Goal: Task Accomplishment & Management: Manage account settings

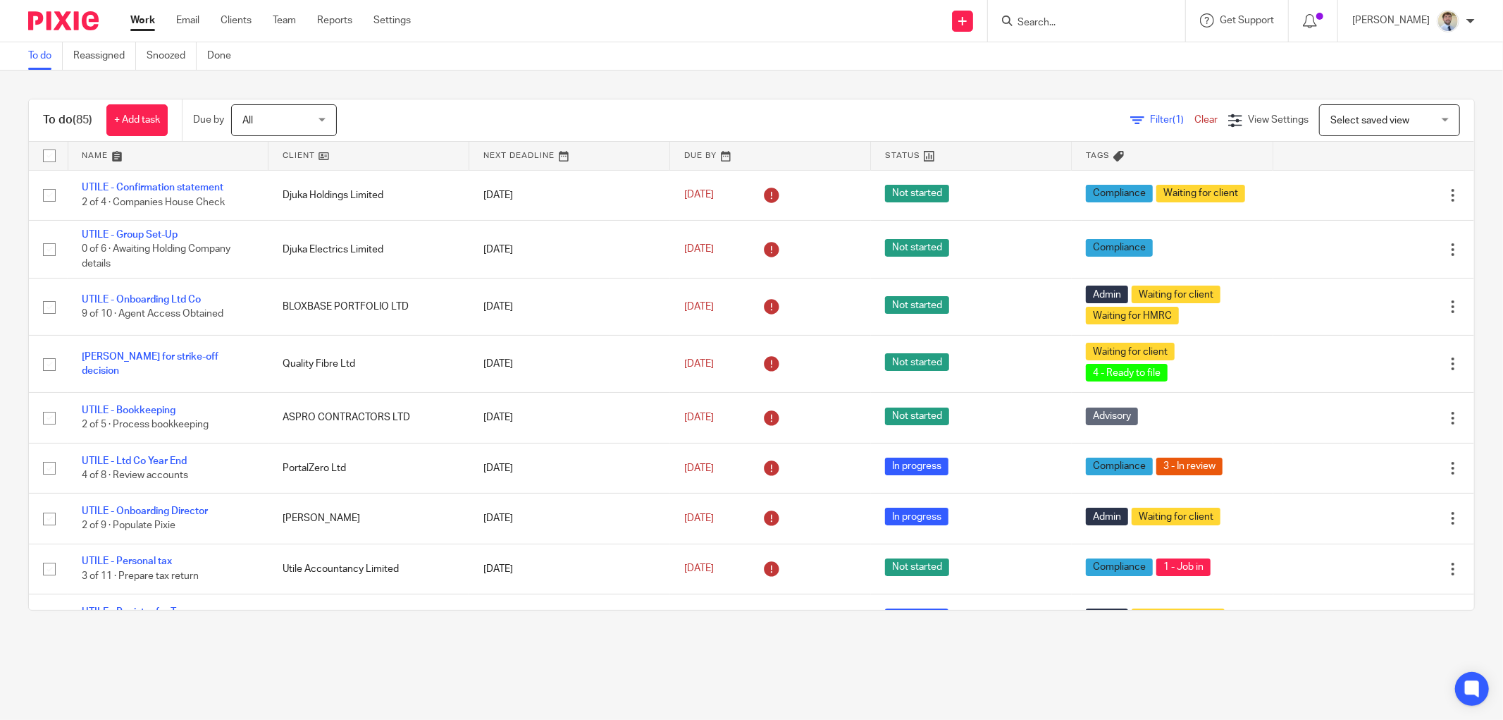
drag, startPoint x: 182, startPoint y: 299, endPoint x: 248, endPoint y: 4, distance: 302.6
click at [182, 298] on link "UTILE - Onboarding Ltd Co" at bounding box center [141, 300] width 119 height 10
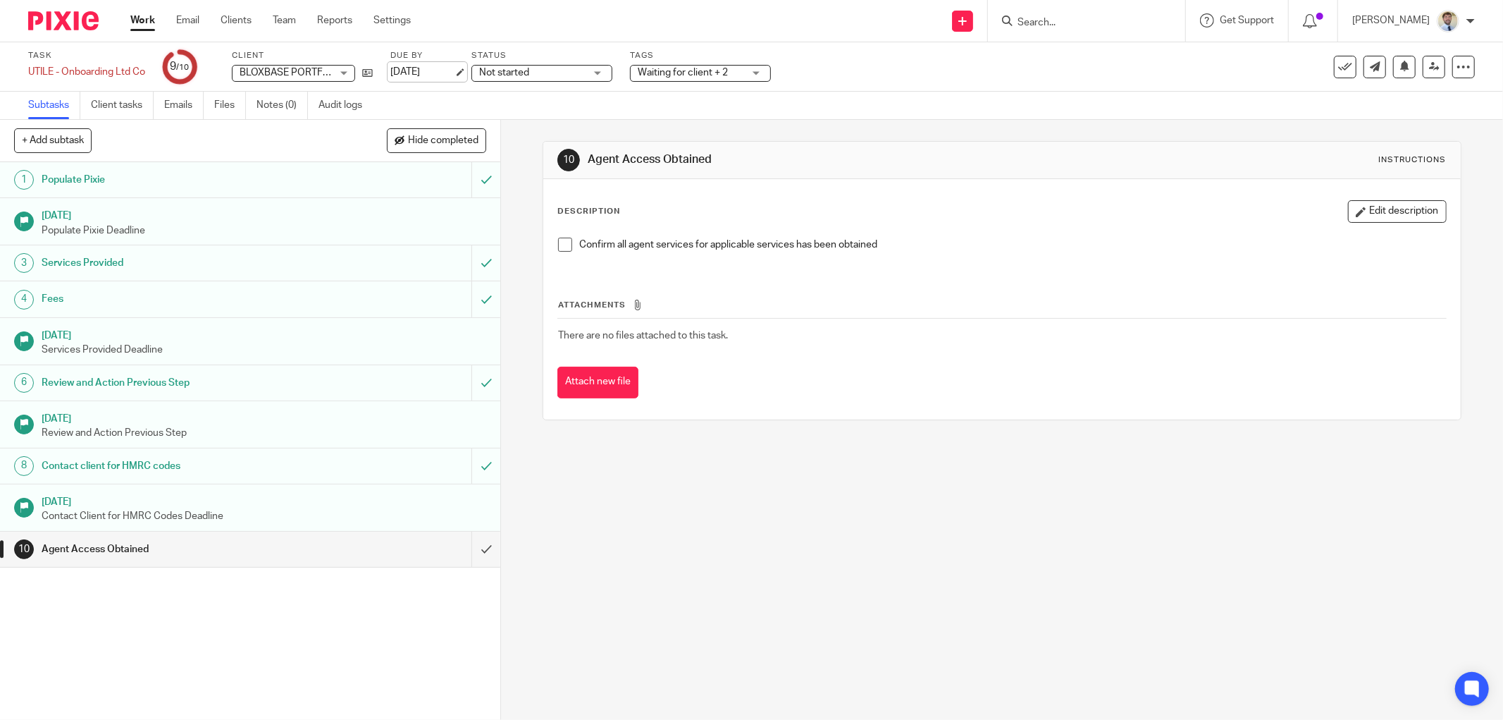
click at [428, 72] on link "[DATE]" at bounding box center [421, 72] width 63 height 15
click at [1423, 74] on link at bounding box center [1434, 67] width 23 height 23
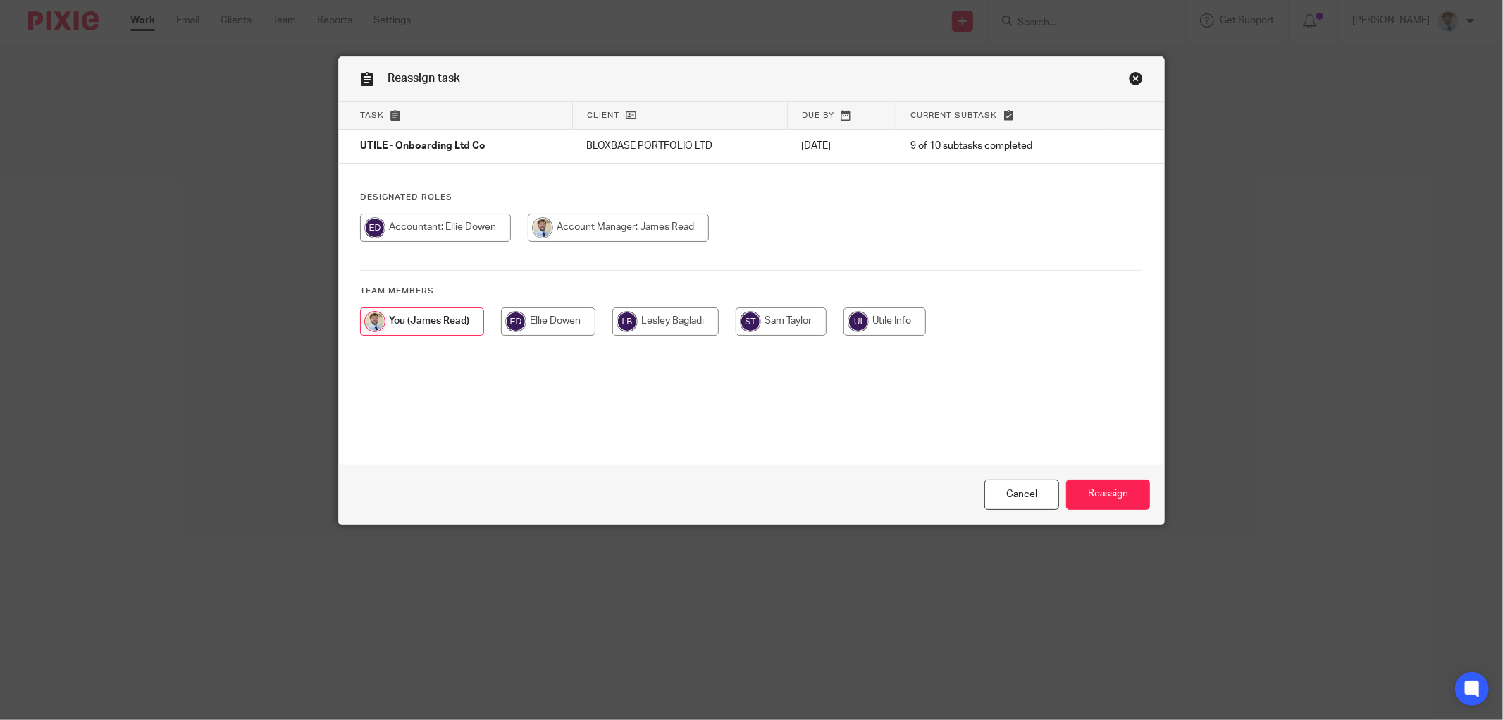
click at [476, 230] on input "radio" at bounding box center [435, 228] width 151 height 28
radio input "true"
click at [1137, 79] on link "Close this dialog window" at bounding box center [1136, 80] width 14 height 19
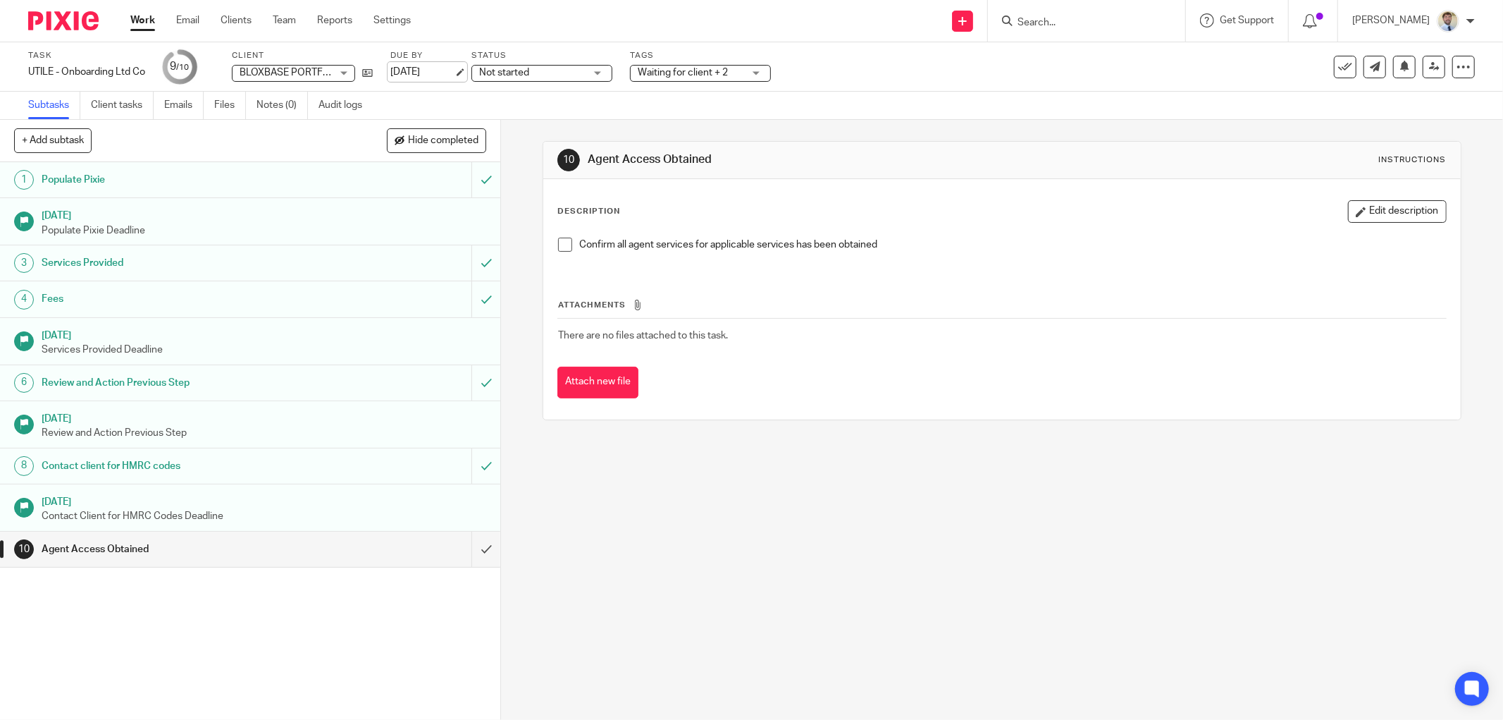
click at [426, 70] on link "31 Aug 2025" at bounding box center [421, 72] width 63 height 15
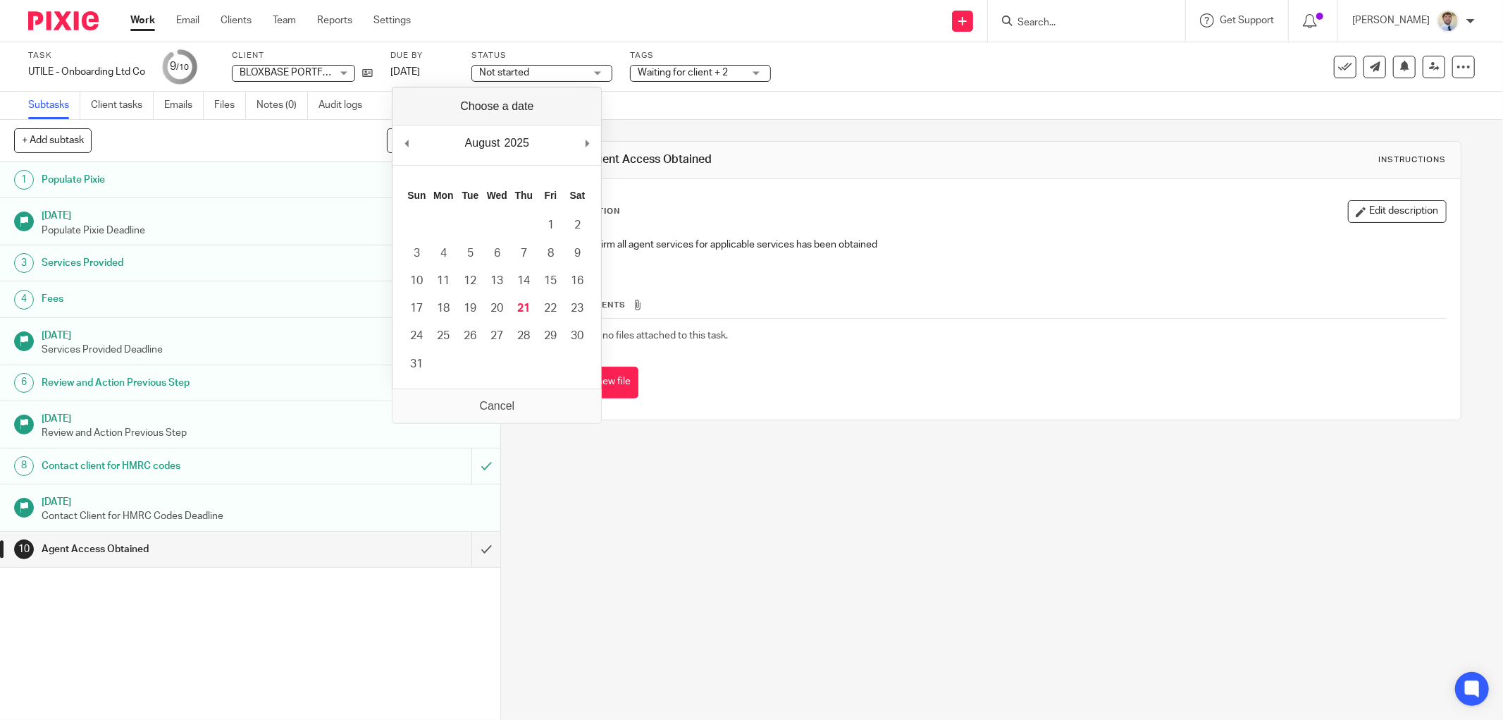
click at [826, 289] on div "Attachments There are no files attached to this task. Attach new file" at bounding box center [1001, 334] width 889 height 128
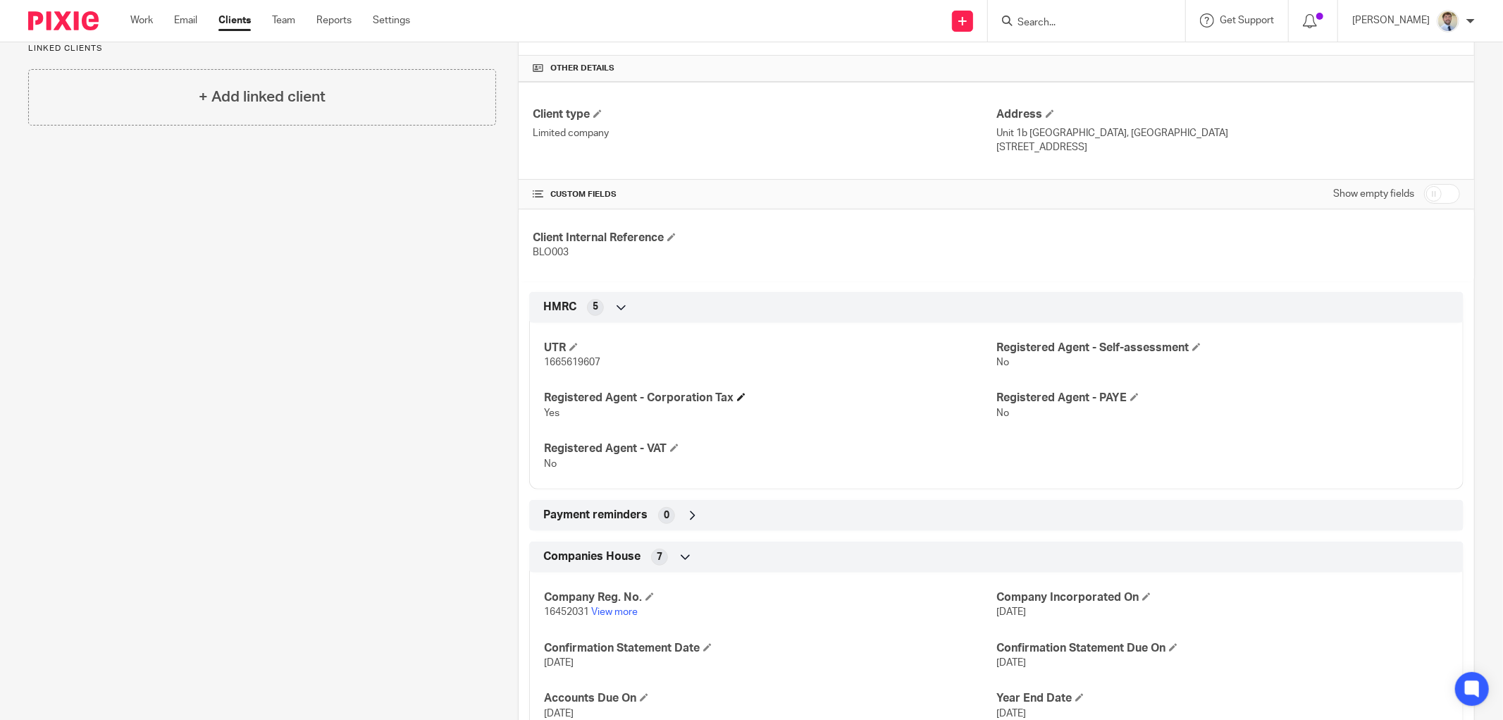
scroll to position [306, 0]
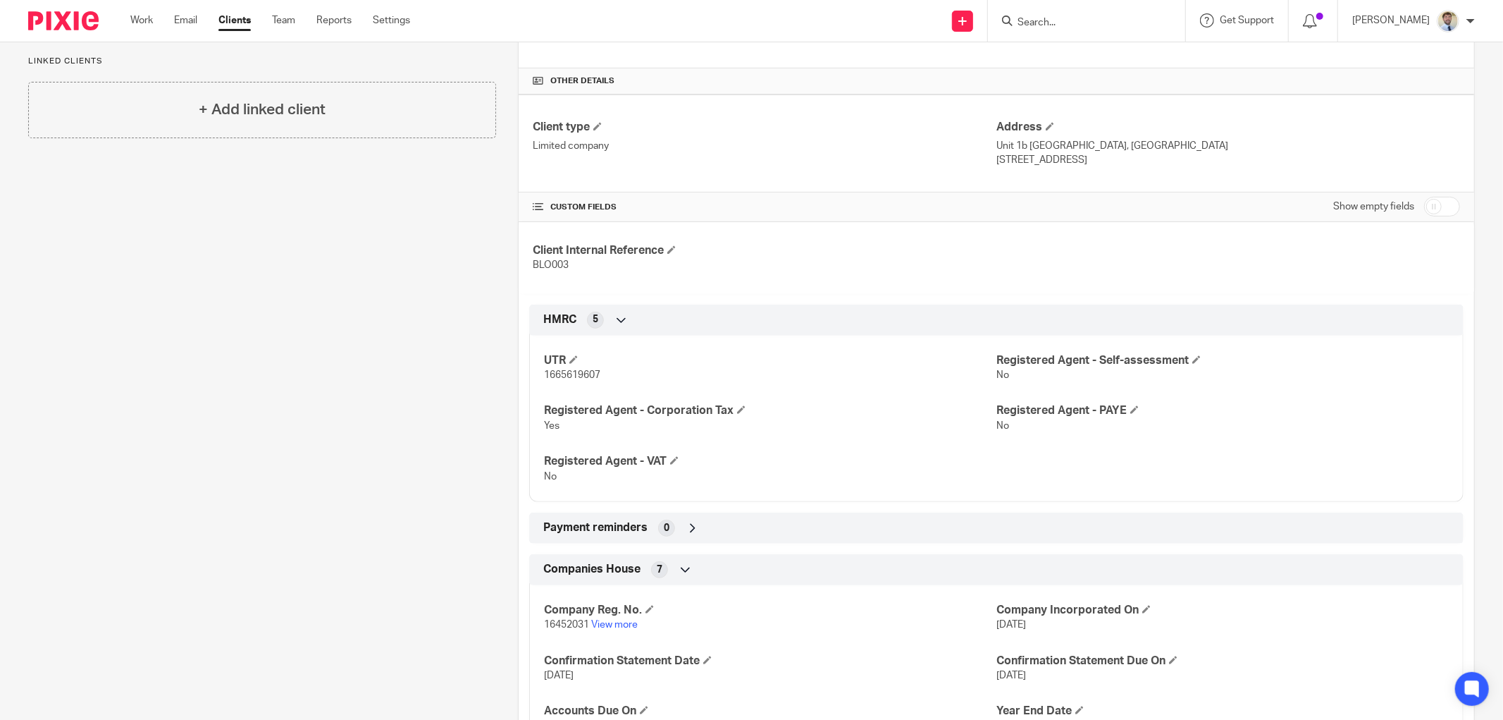
click at [557, 378] on span "1665619607" at bounding box center [572, 375] width 56 height 10
copy span "1665619607"
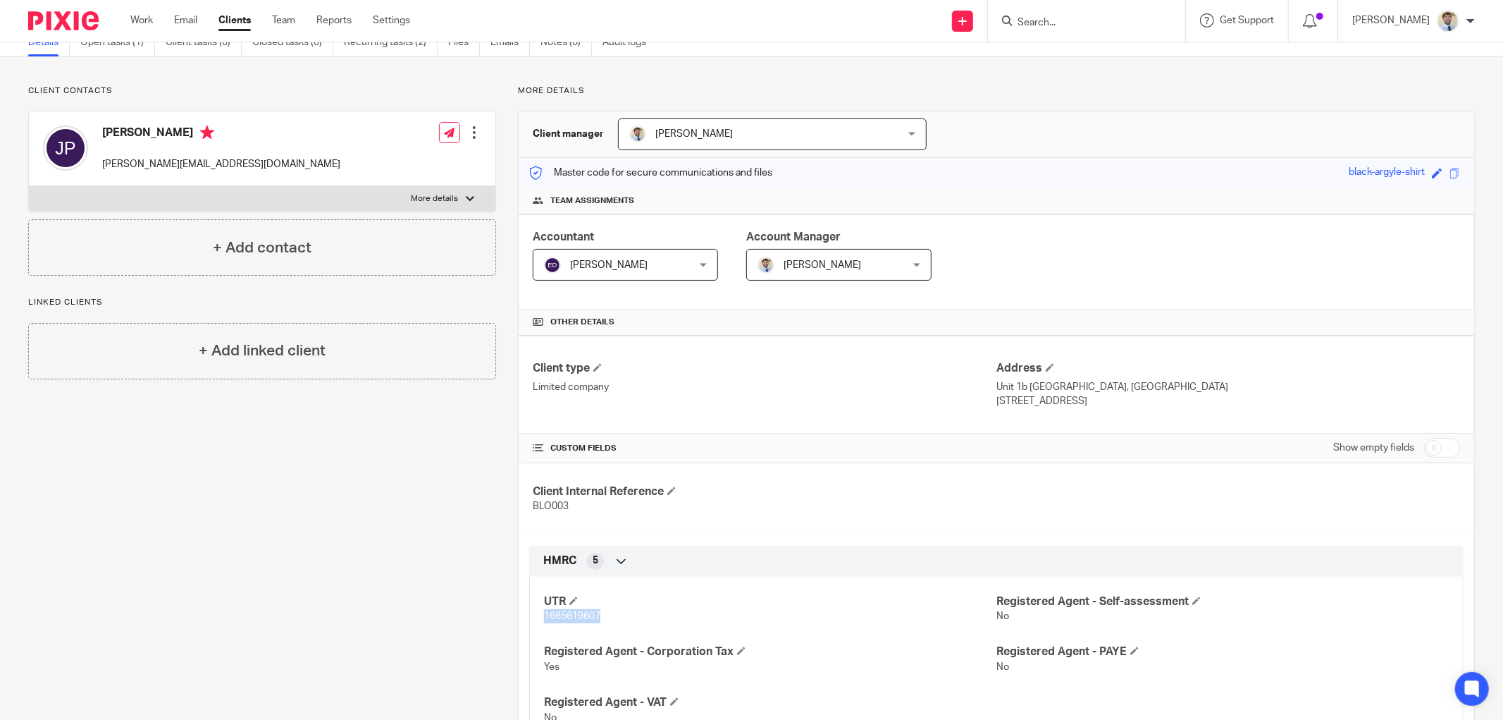
scroll to position [0, 0]
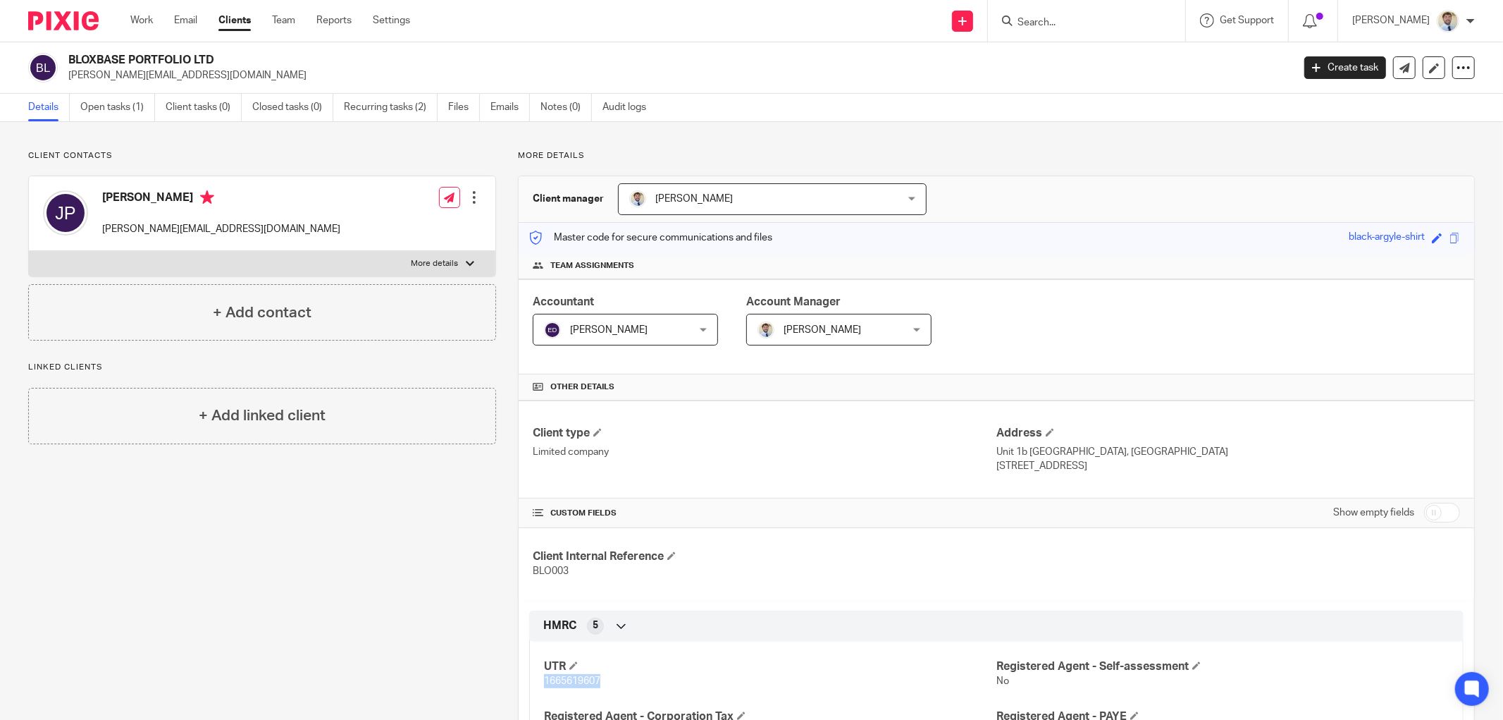
drag, startPoint x: 1083, startPoint y: 466, endPoint x: 1047, endPoint y: 469, distance: 36.8
click at [1047, 469] on p "Birmingham, B31 4PT" at bounding box center [1229, 466] width 464 height 14
copy p "B31 4PT"
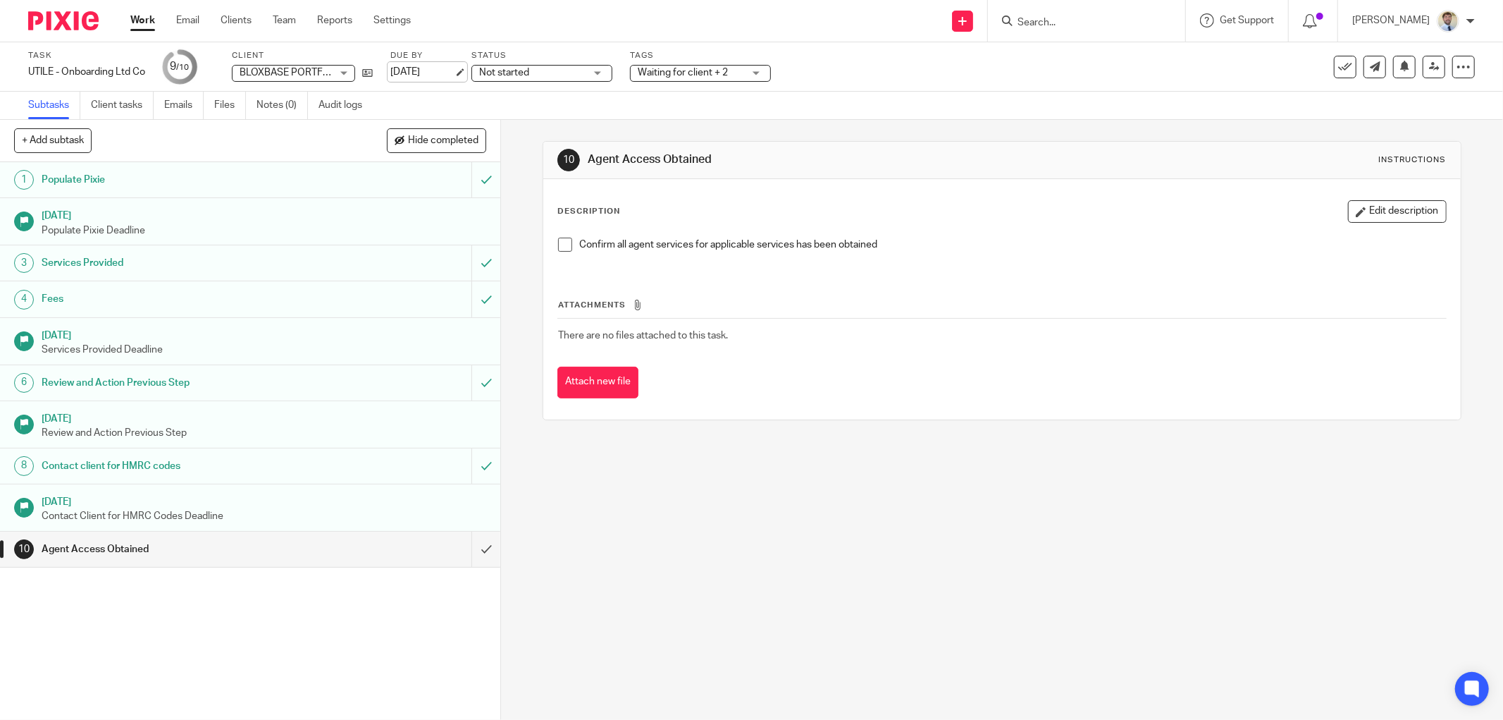
click at [437, 73] on link "[DATE]" at bounding box center [421, 72] width 63 height 15
click at [906, 247] on p "Confirm all agent services for applicable services has been obtained" at bounding box center [1012, 245] width 867 height 14
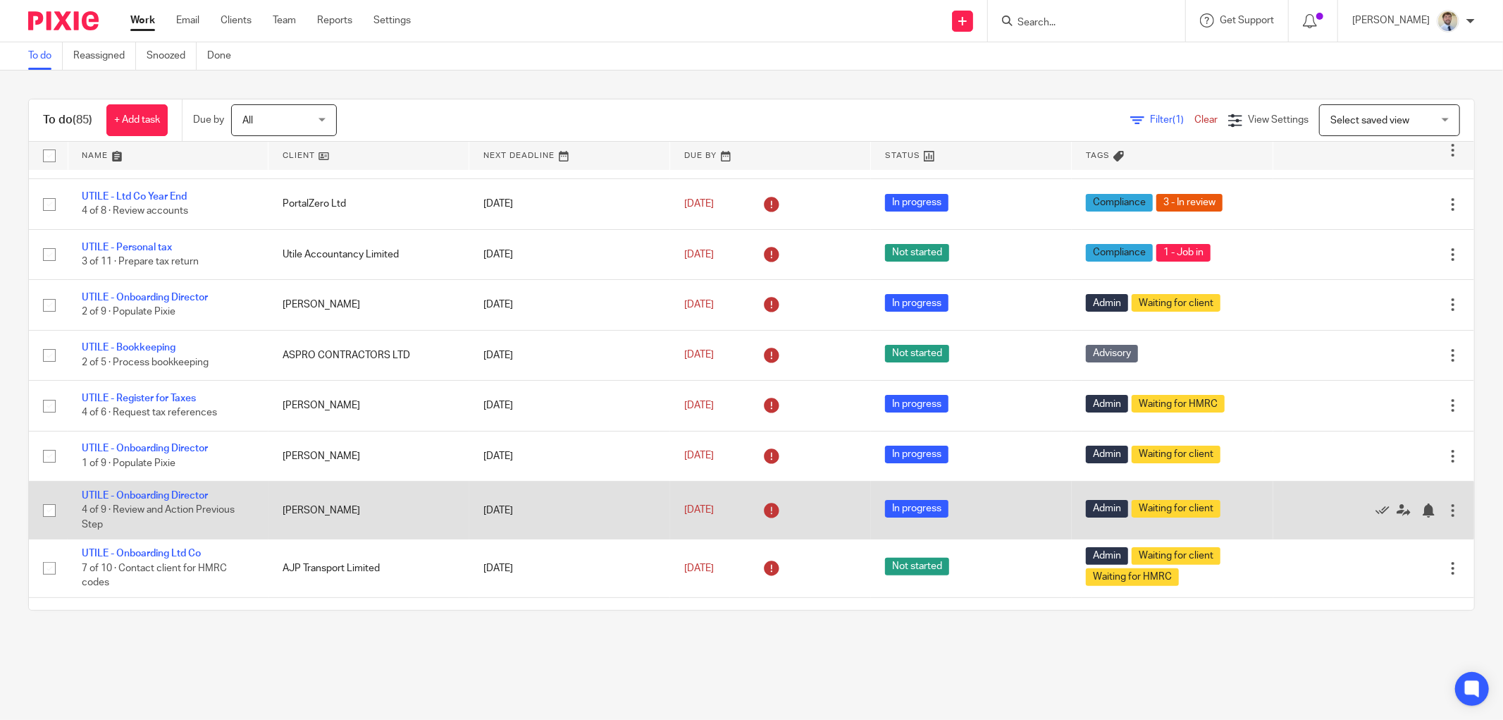
scroll to position [235, 0]
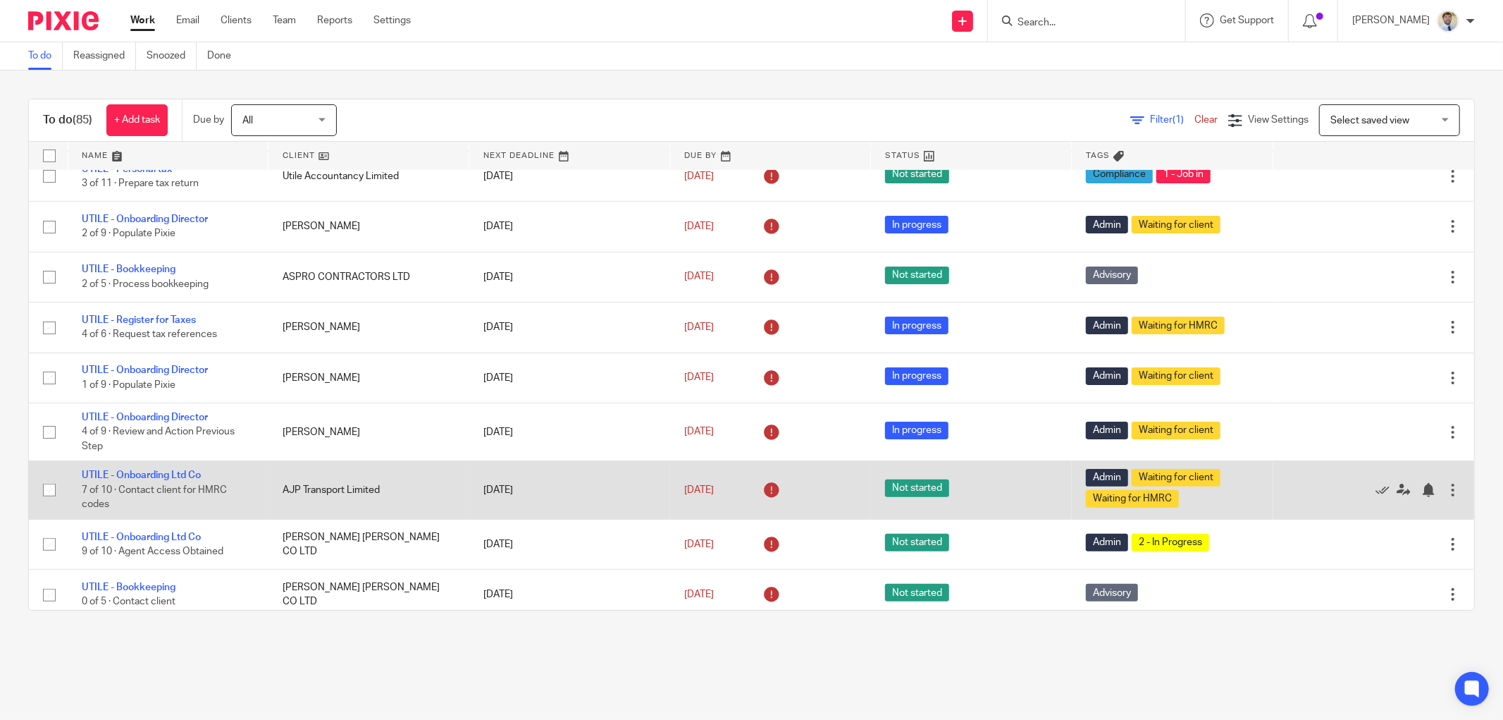
drag, startPoint x: 149, startPoint y: 481, endPoint x: 316, endPoint y: 464, distance: 167.2
click at [316, 464] on td "AJP Transport Limited" at bounding box center [369, 490] width 201 height 58
click at [284, 489] on td "AJP Transport Limited" at bounding box center [369, 490] width 201 height 58
click at [284, 491] on td "AJP Transport Limited" at bounding box center [369, 490] width 201 height 58
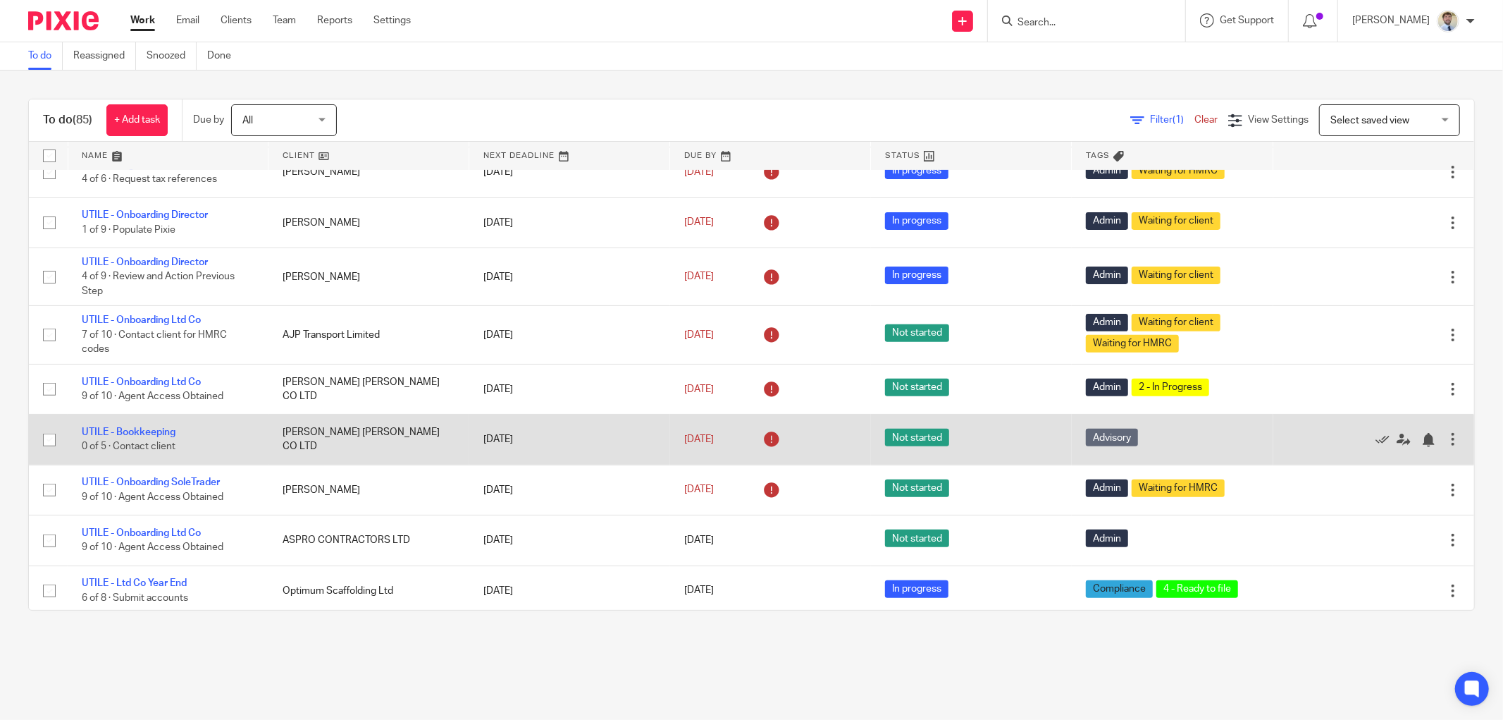
scroll to position [391, 0]
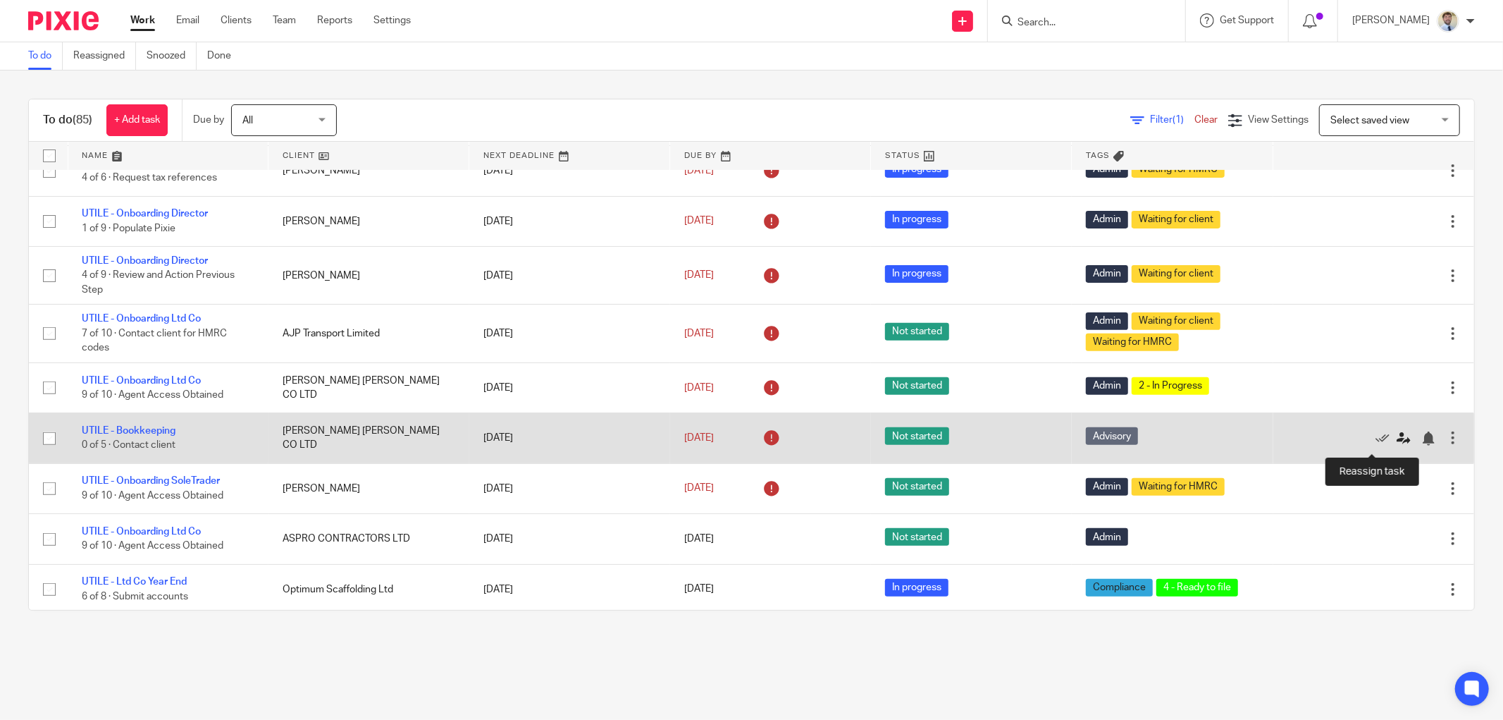
click at [1397, 440] on icon at bounding box center [1404, 438] width 14 height 14
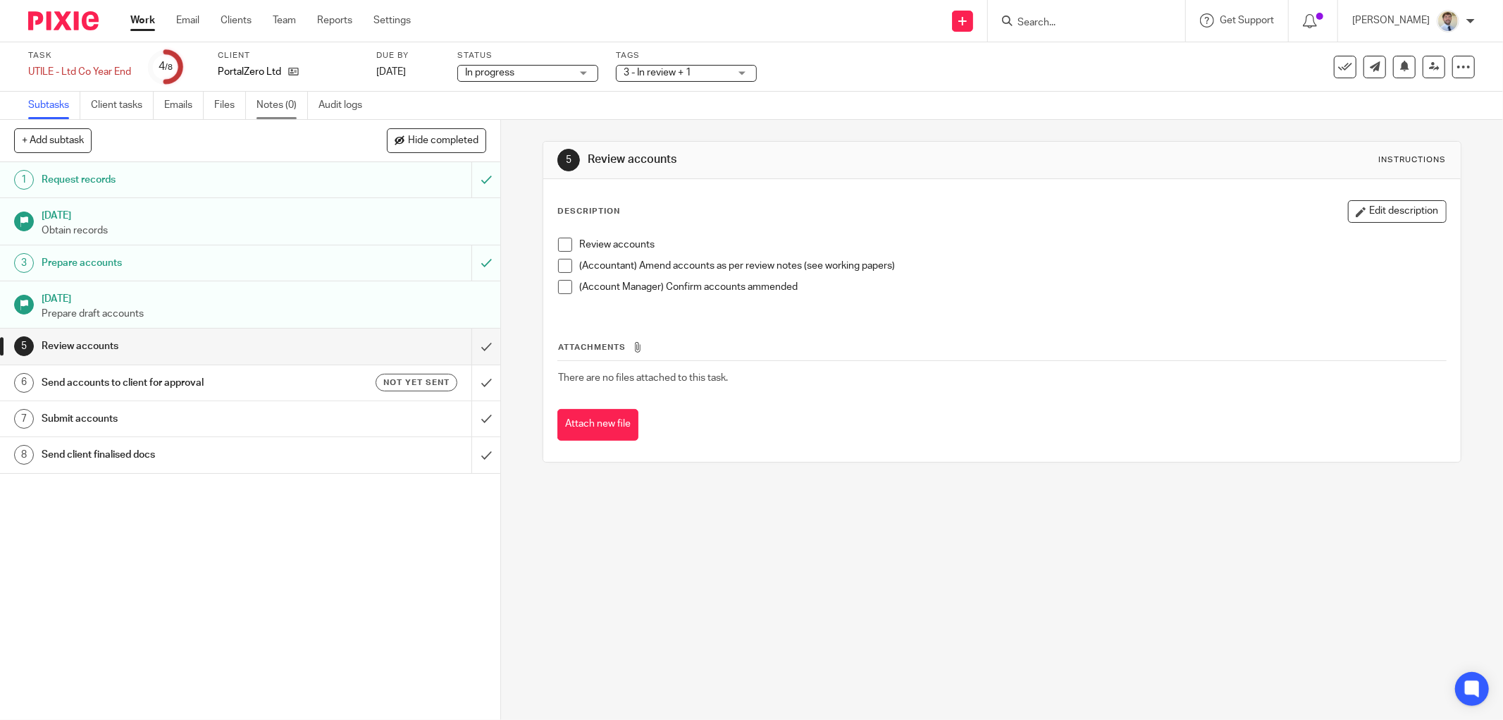
click at [325, 159] on div "+ Add subtask Hide completed Cancel + Add" at bounding box center [250, 141] width 500 height 42
click at [230, 622] on div "1 Request records 29 Jan 2025 Obtain records 3 Prepare accounts 27 Feb 2025 Pre…" at bounding box center [250, 440] width 500 height 557
click at [782, 614] on div "5 Review accounts Instructions Description Edit description Review accounts (Ac…" at bounding box center [1002, 420] width 1002 height 600
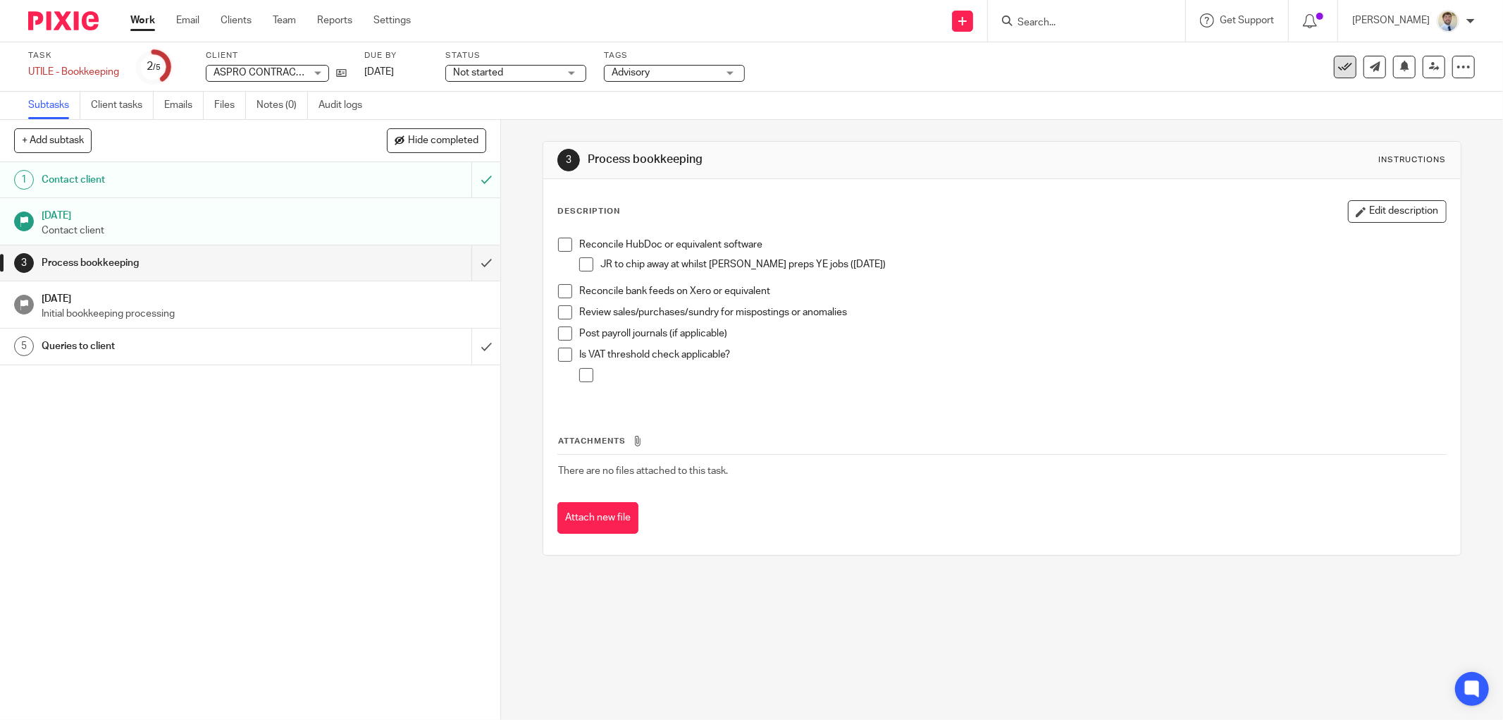
click at [1338, 70] on icon at bounding box center [1345, 67] width 14 height 14
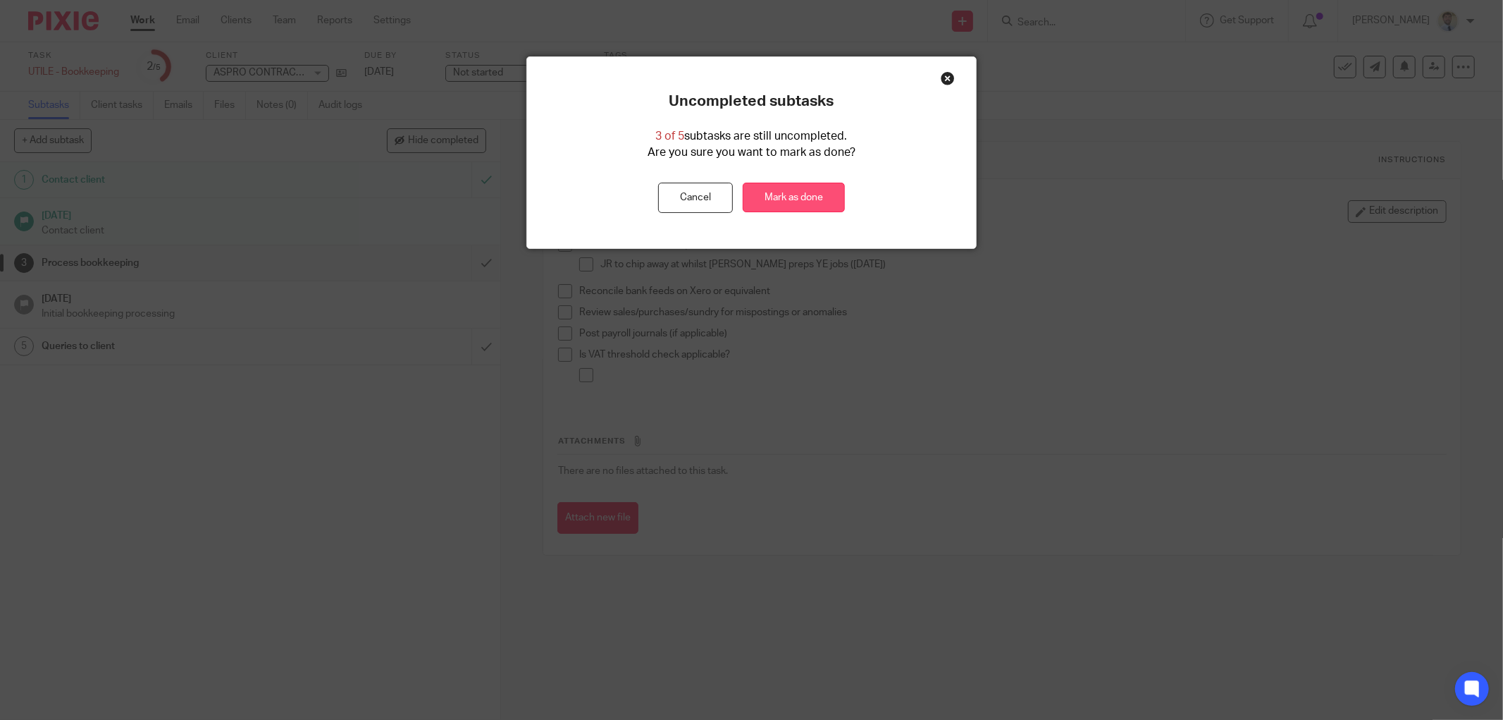
click at [778, 195] on link "Mark as done" at bounding box center [794, 198] width 102 height 30
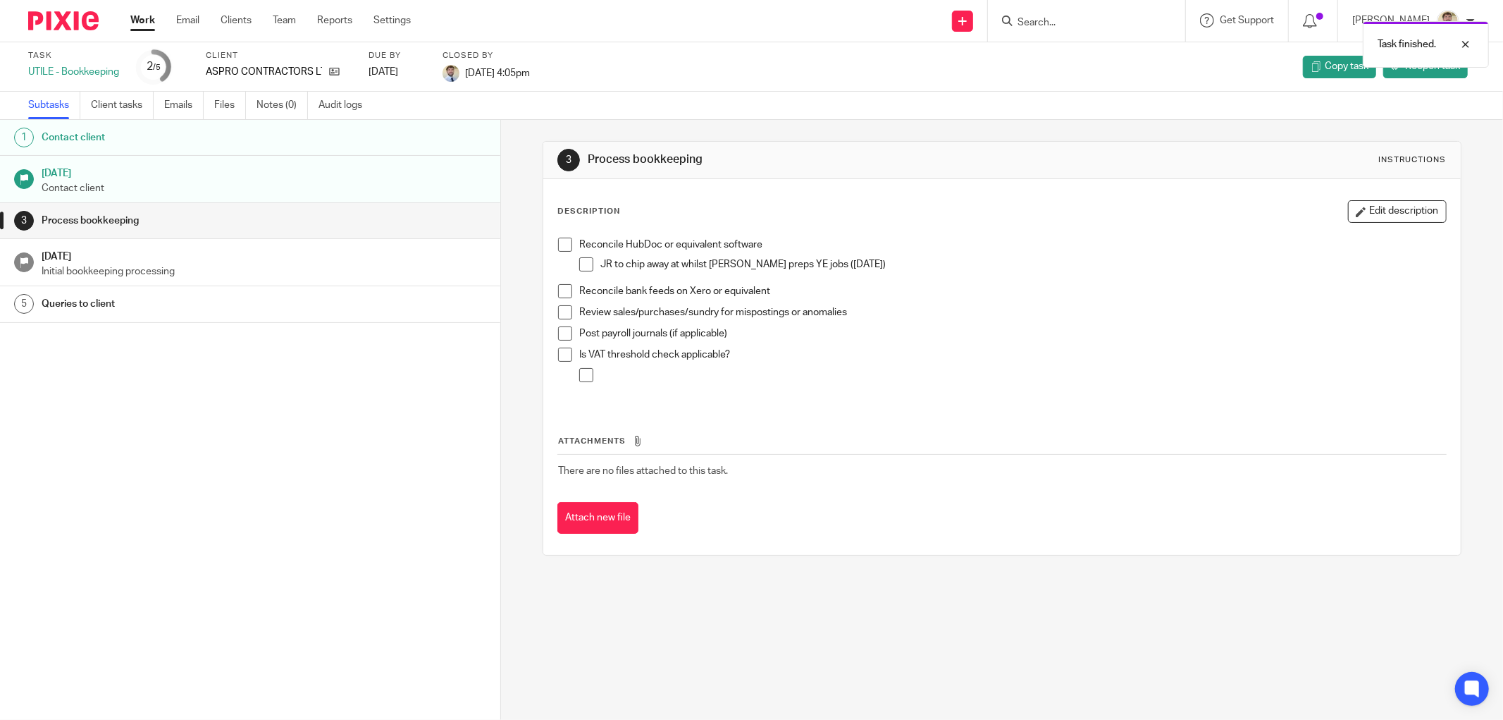
click at [1064, 19] on div "Task finished." at bounding box center [1121, 41] width 738 height 54
drag, startPoint x: 1064, startPoint y: 23, endPoint x: 1224, endPoint y: 28, distance: 160.1
click at [1071, 24] on div "Task finished." at bounding box center [1121, 41] width 738 height 54
click at [1480, 39] on div "Task finished." at bounding box center [1426, 44] width 126 height 47
click at [1044, 25] on input "Search" at bounding box center [1079, 23] width 127 height 13
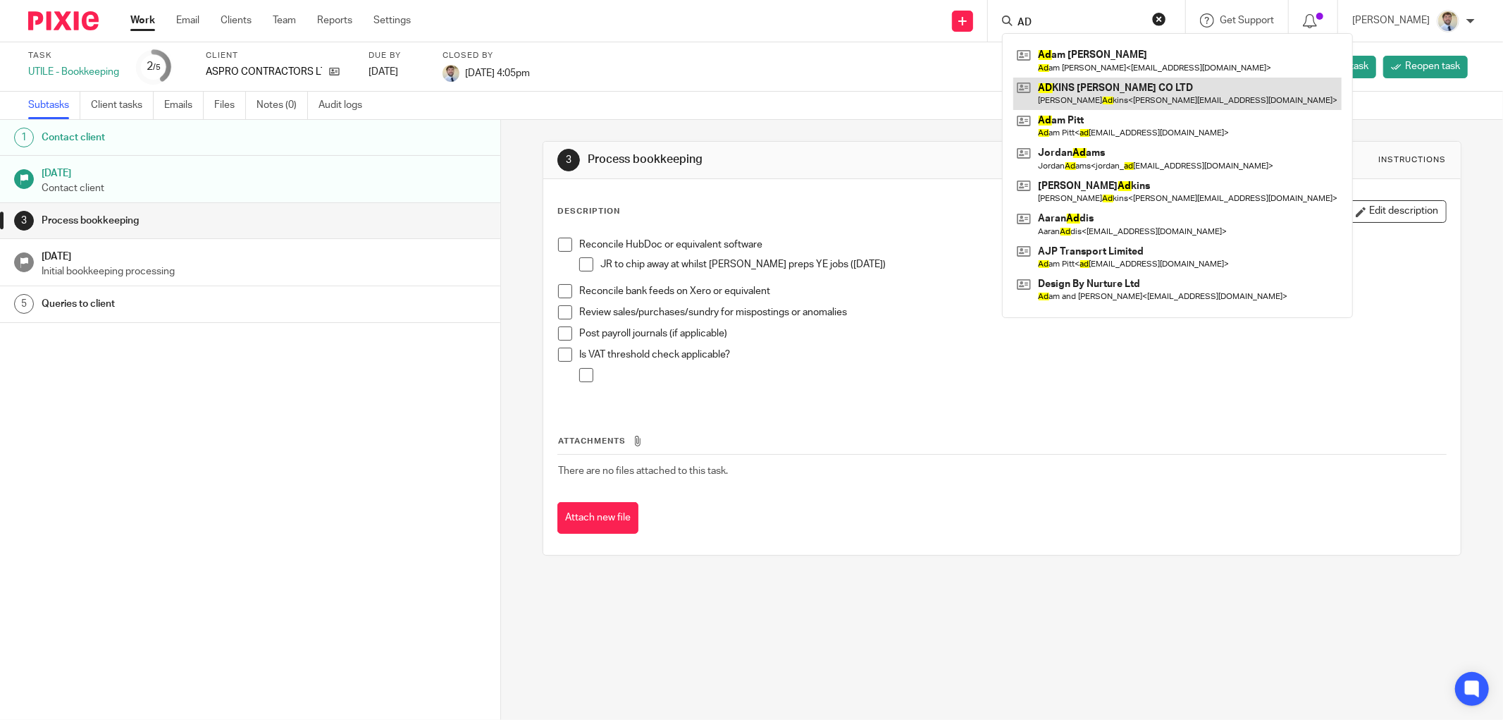
type input "AD"
click at [1107, 86] on link at bounding box center [1177, 94] width 328 height 32
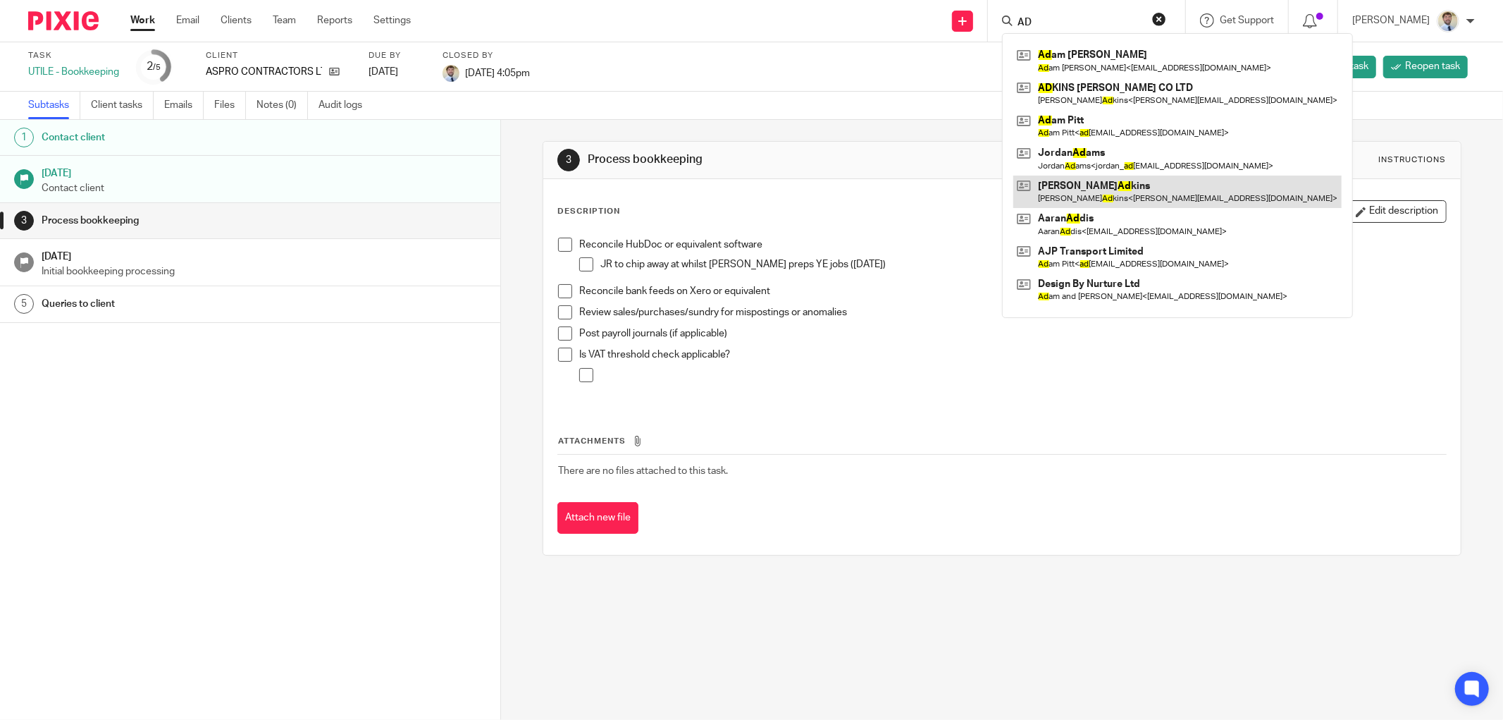
click at [1083, 196] on link at bounding box center [1177, 191] width 328 height 32
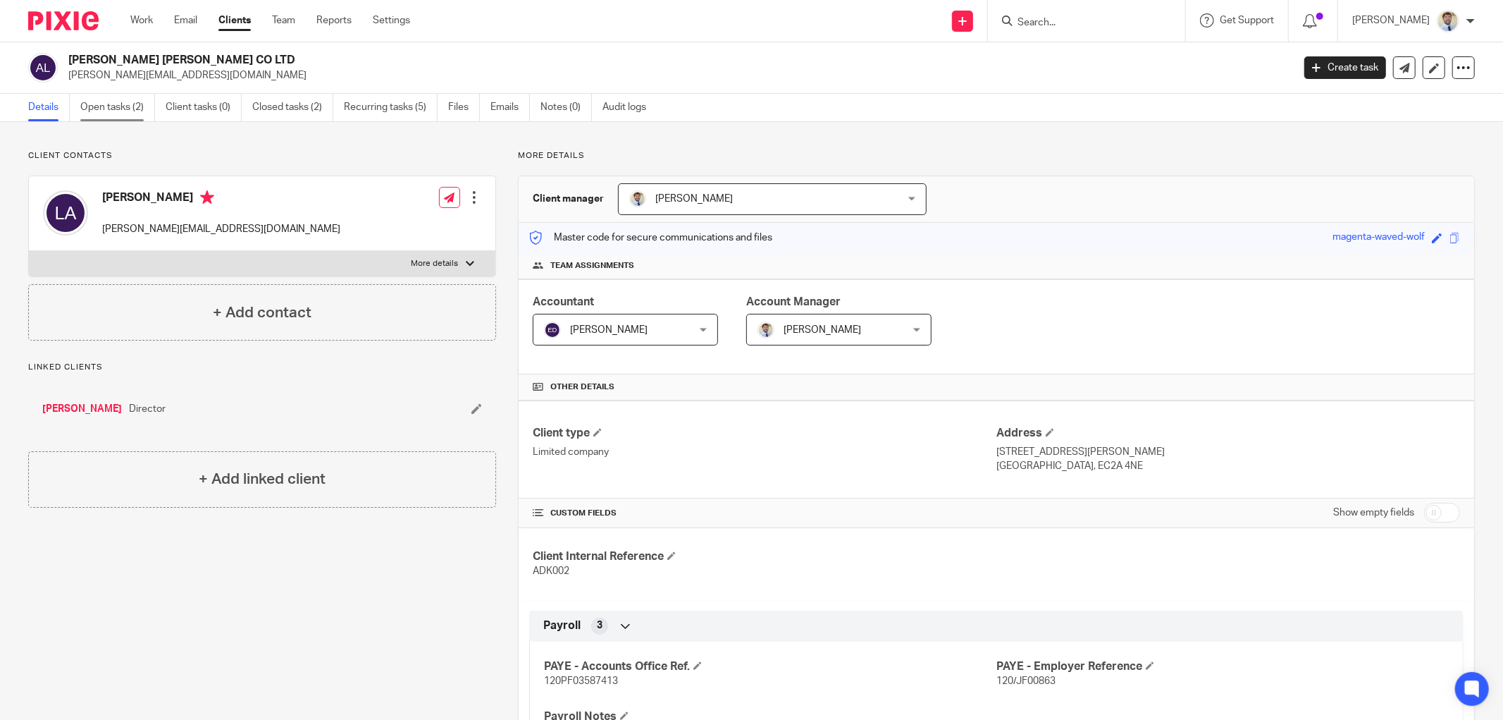
click at [101, 111] on link "Open tasks (2)" at bounding box center [117, 107] width 75 height 27
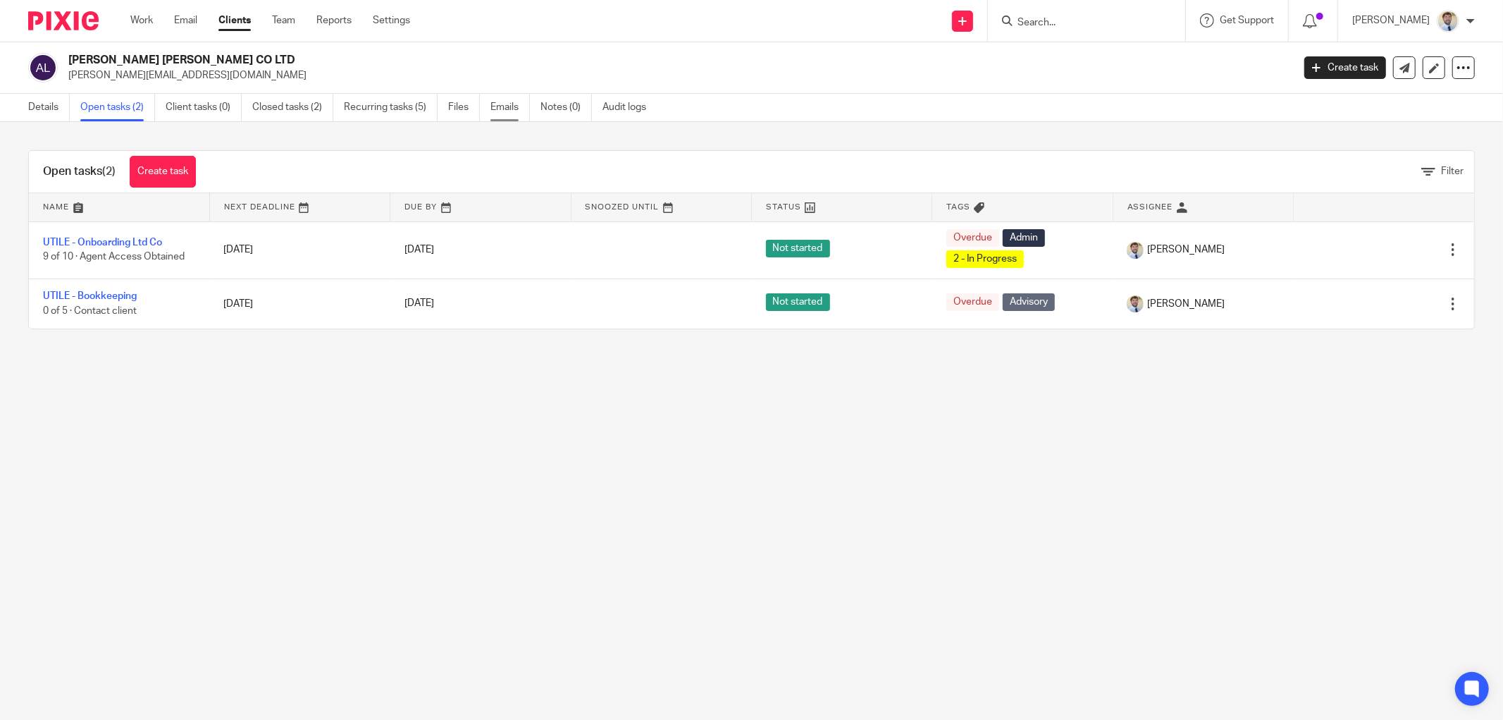
click at [500, 109] on link "Emails" at bounding box center [510, 107] width 39 height 27
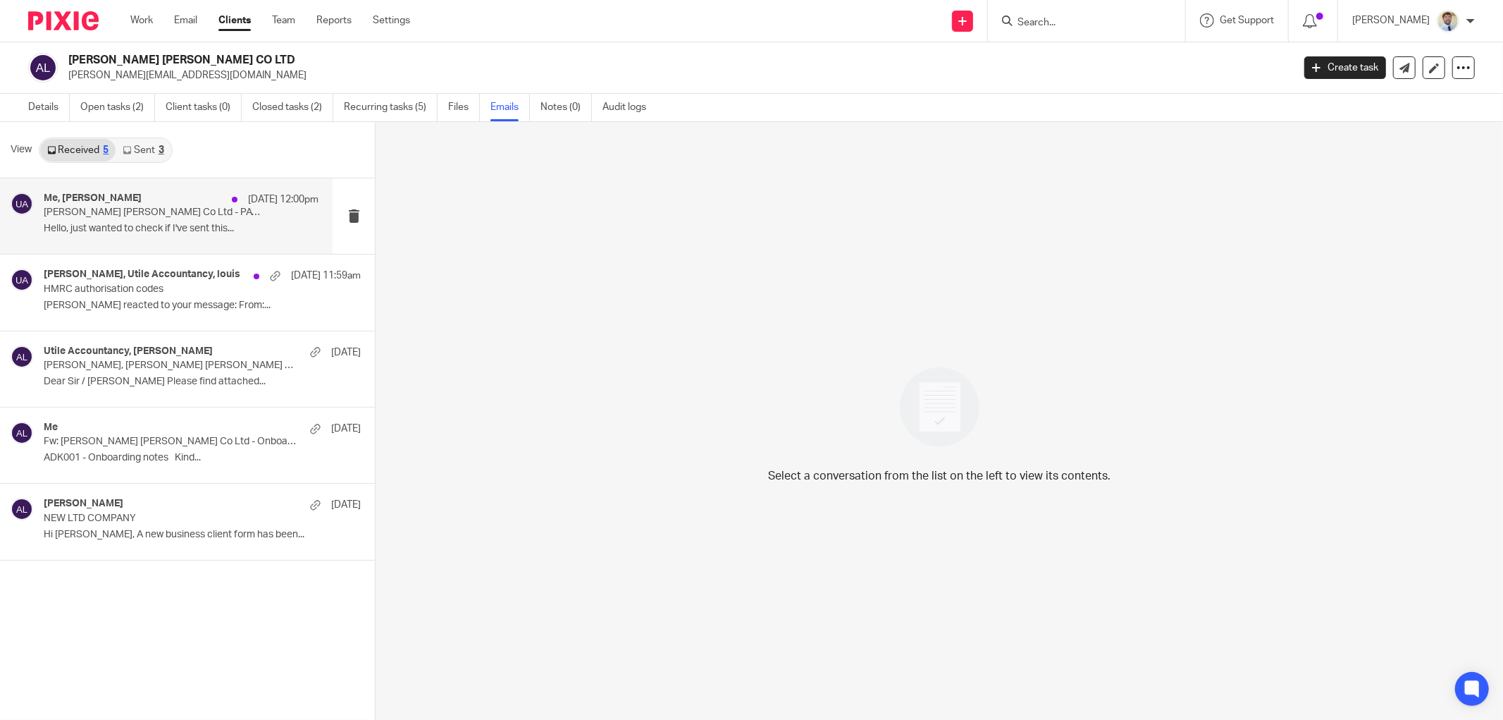
click at [122, 237] on div "Me, [PERSON_NAME] [DATE] 12:00pm [PERSON_NAME] [PERSON_NAME] Co Ltd - PAYE Regi…" at bounding box center [181, 215] width 275 height 47
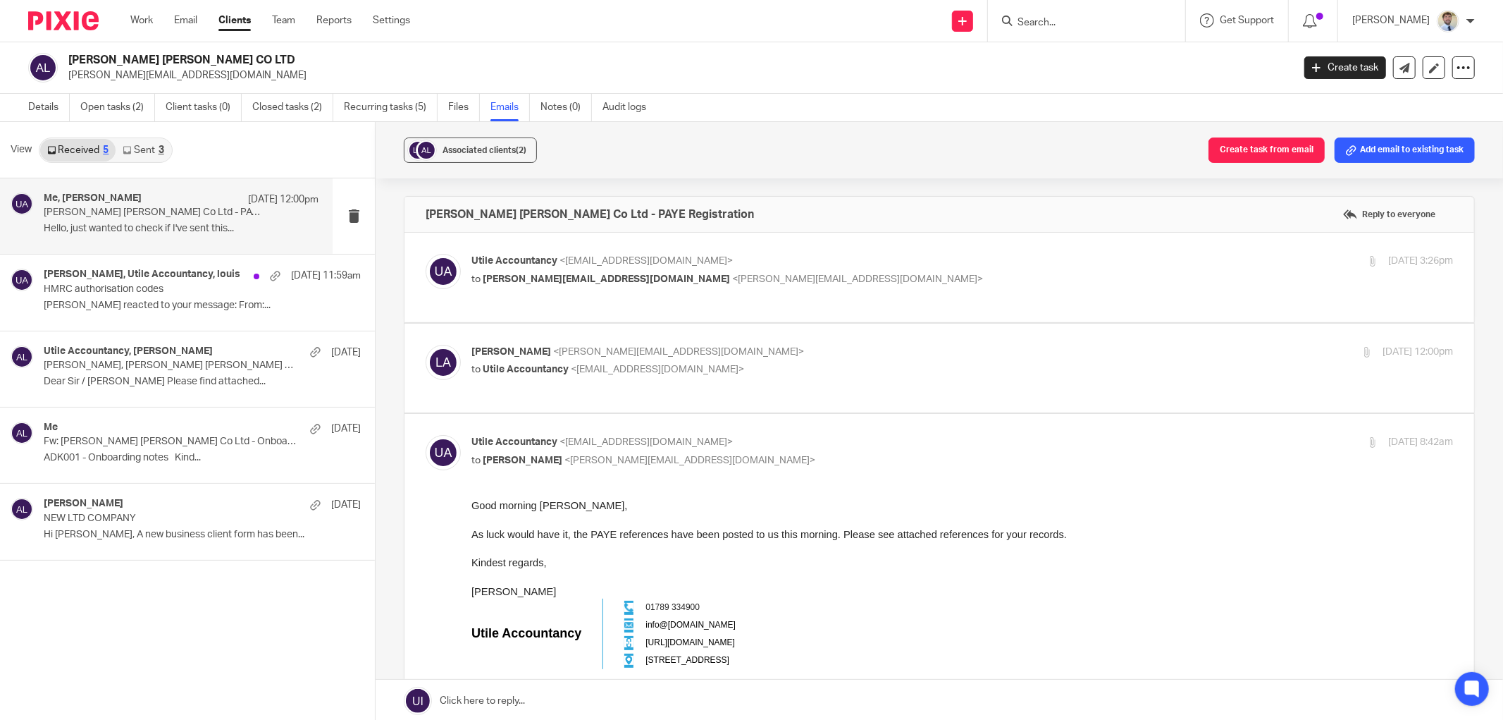
click at [770, 371] on p "to Utile Accountancy <info@utileaccountancy.co.uk>" at bounding box center [799, 369] width 655 height 15
checkbox input "true"
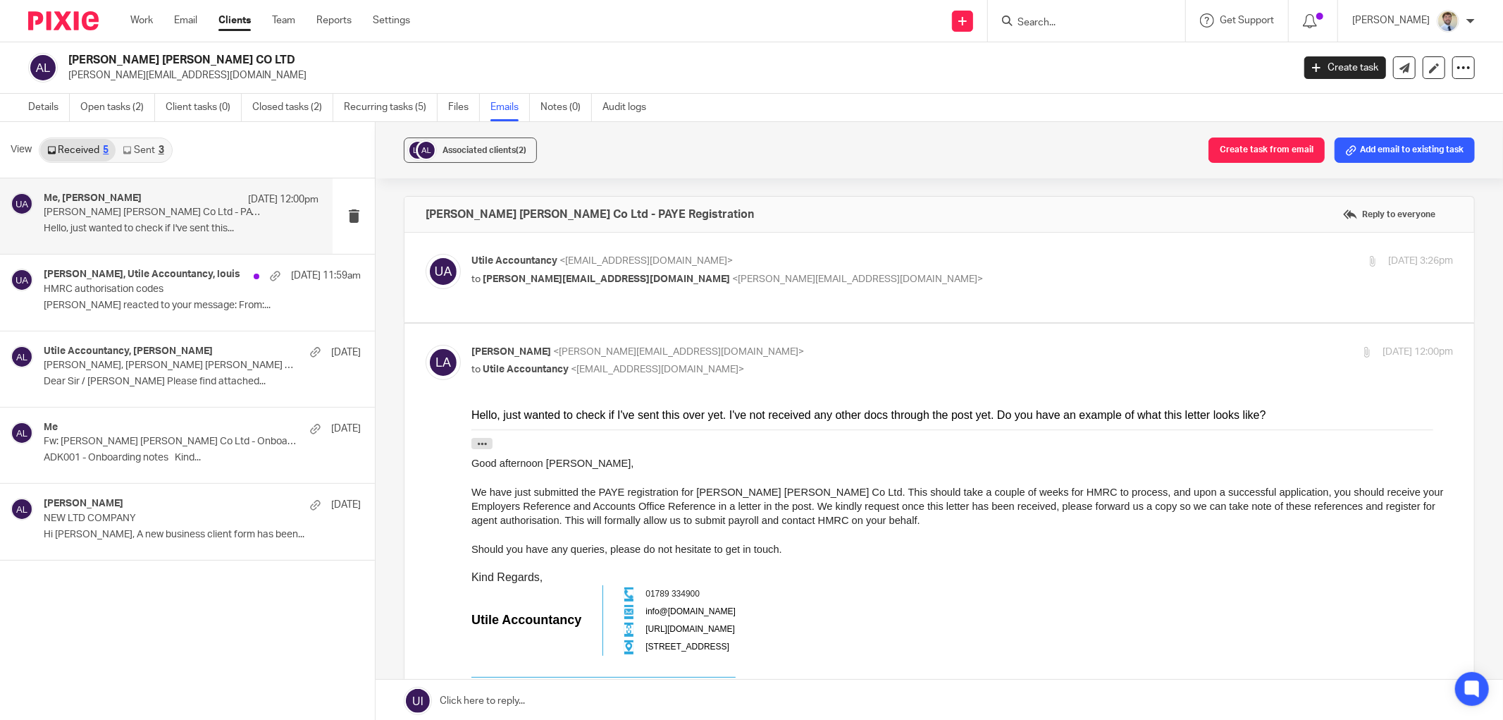
click at [757, 251] on label at bounding box center [940, 278] width 1070 height 90
click at [426, 253] on input "checkbox" at bounding box center [425, 253] width 1 height 1
checkbox input "true"
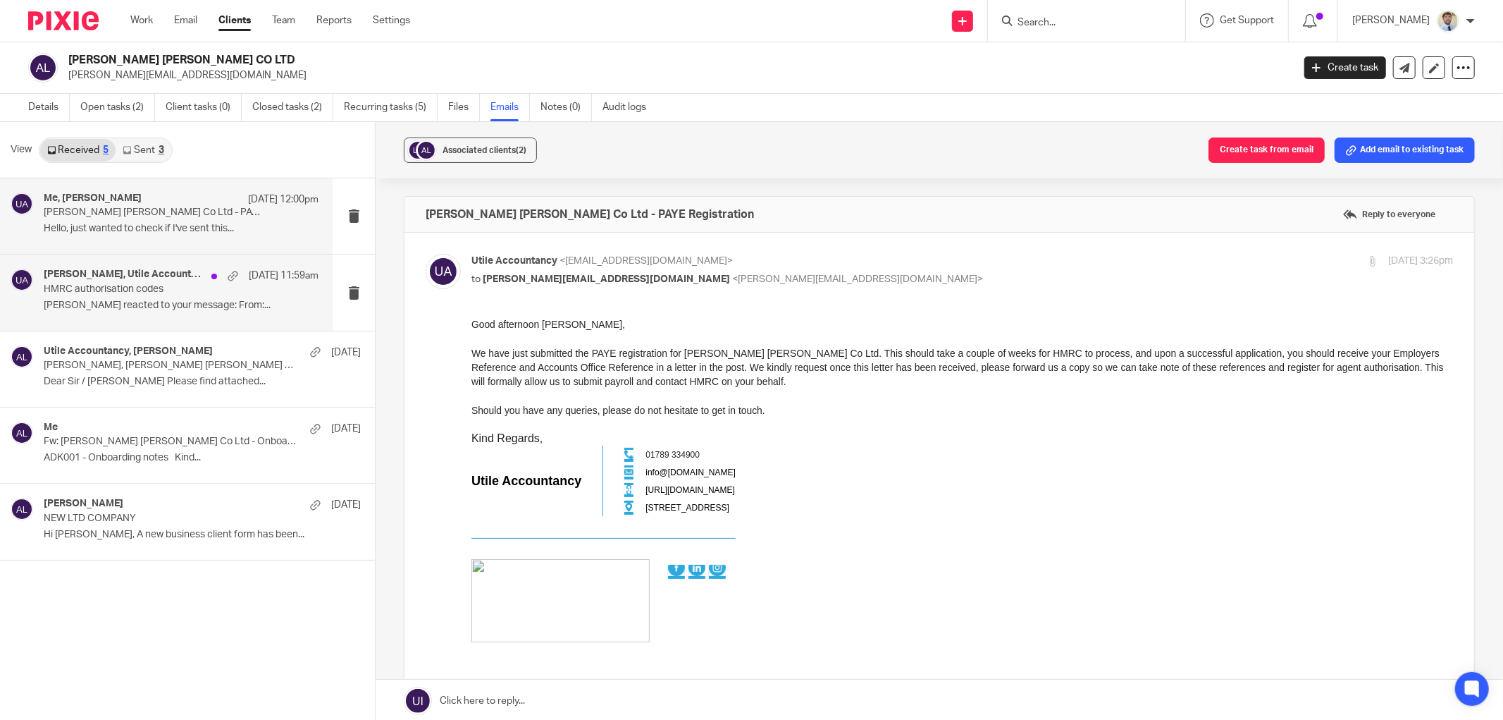
click at [94, 312] on div "Louis Adkins, Utile Accountancy, louis 20 Aug 11:59am HMRC authorisation codes …" at bounding box center [181, 292] width 275 height 47
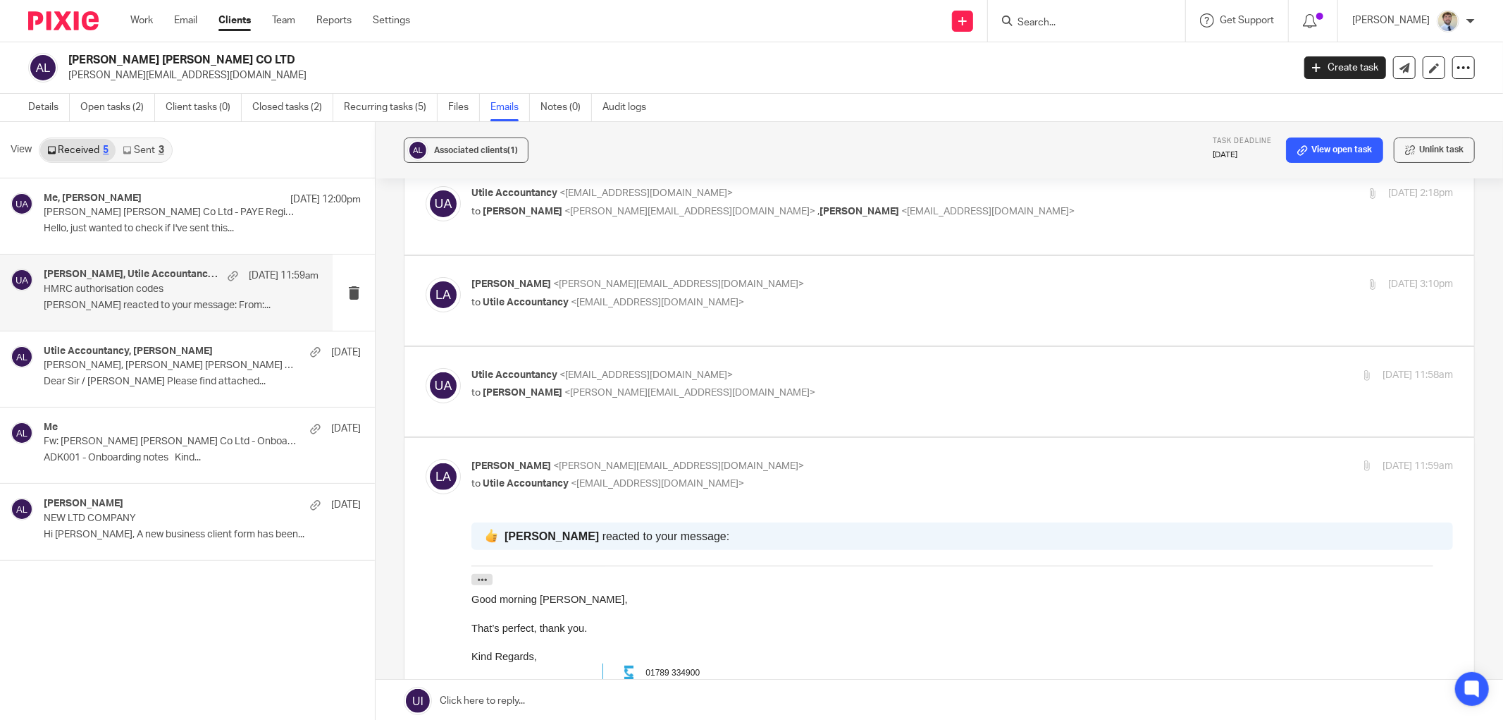
scroll to position [391, 0]
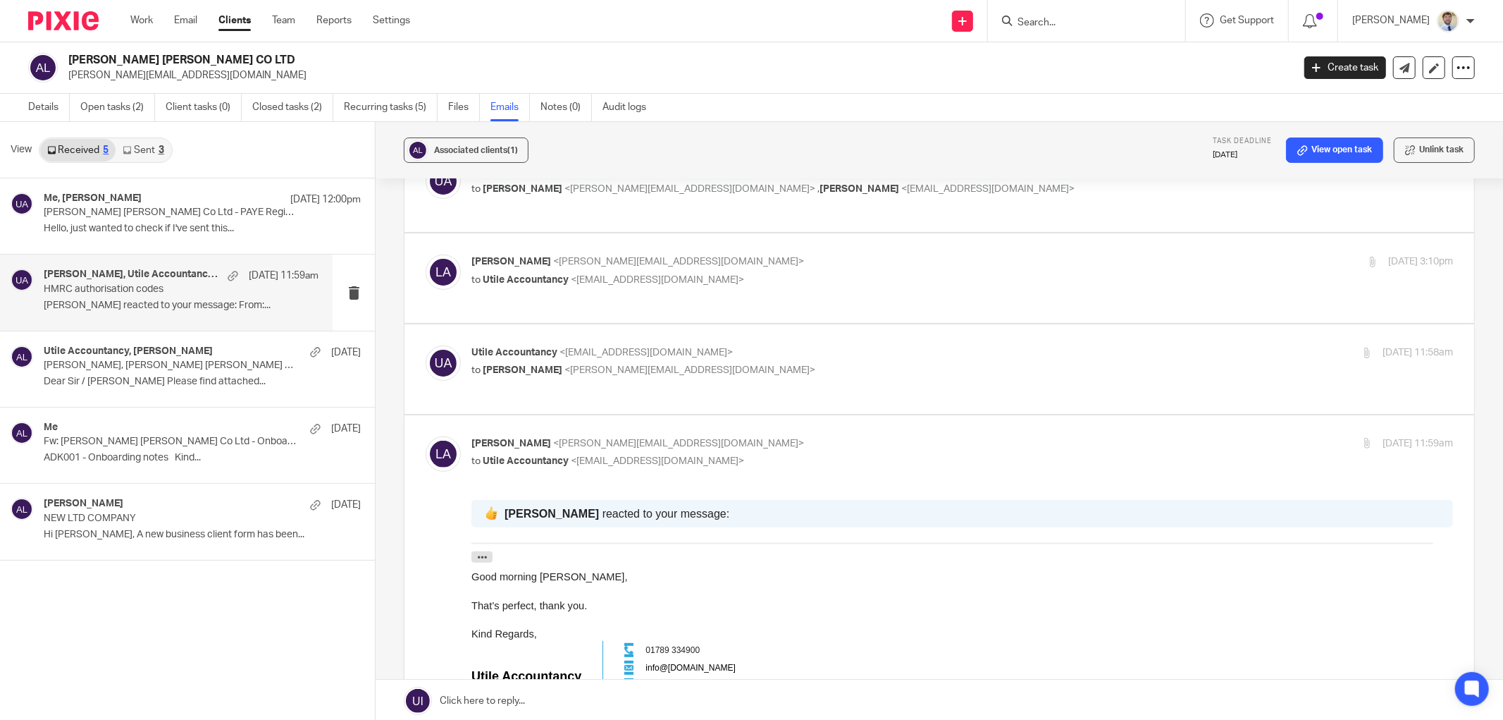
click at [836, 363] on p "to Louis Adkins <louis@leadgenfs.co.uk>" at bounding box center [799, 370] width 655 height 15
checkbox input "true"
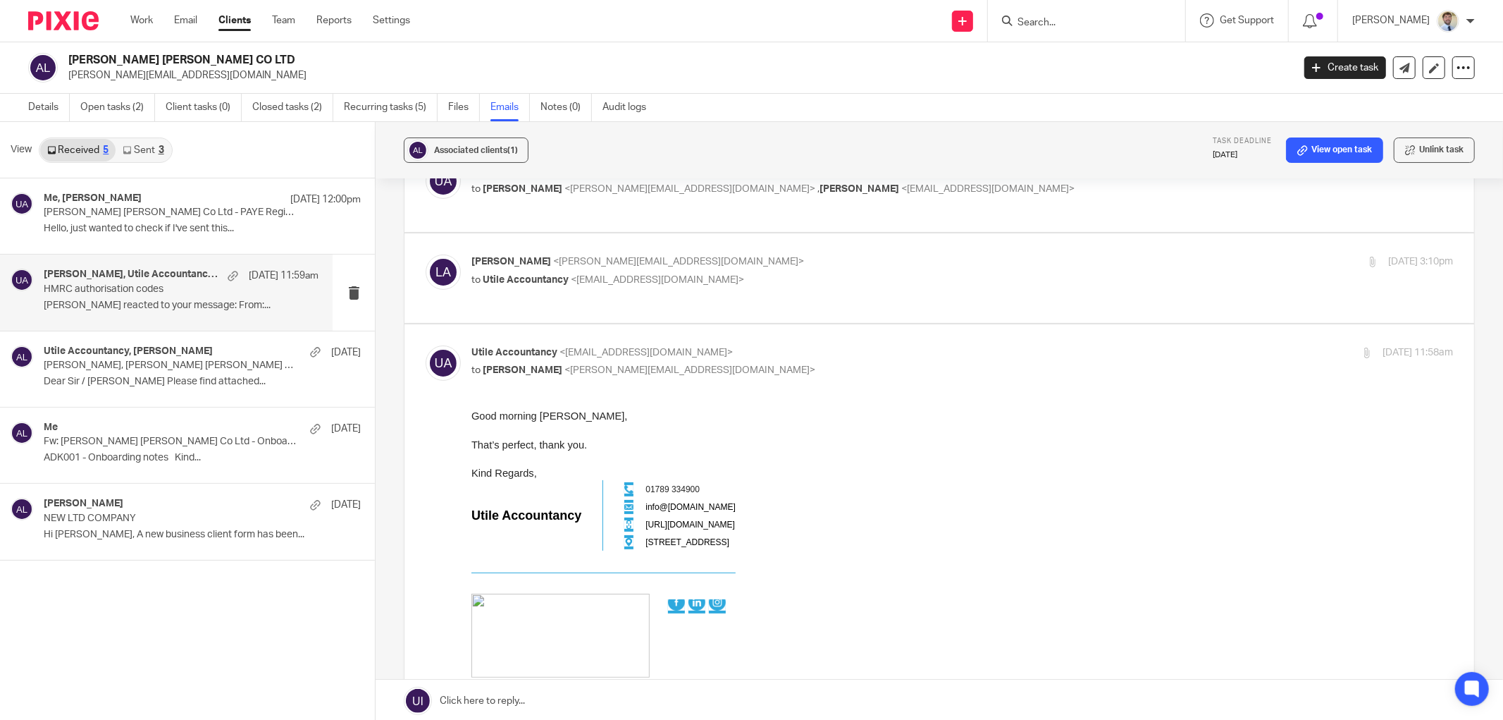
scroll to position [0, 0]
click at [871, 233] on label at bounding box center [940, 278] width 1070 height 90
click at [426, 254] on input "checkbox" at bounding box center [425, 254] width 1 height 1
checkbox input "true"
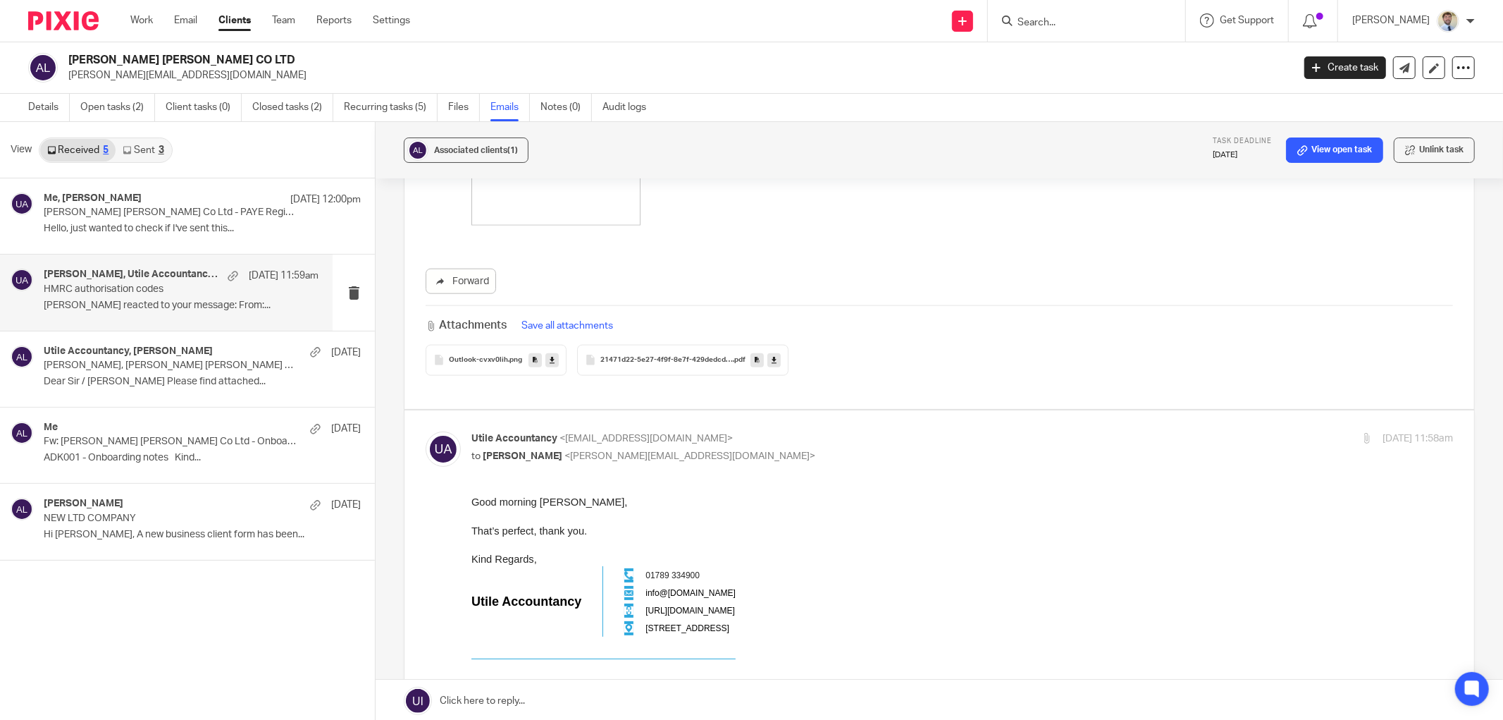
scroll to position [1410, 0]
click at [751, 351] on link at bounding box center [757, 358] width 13 height 14
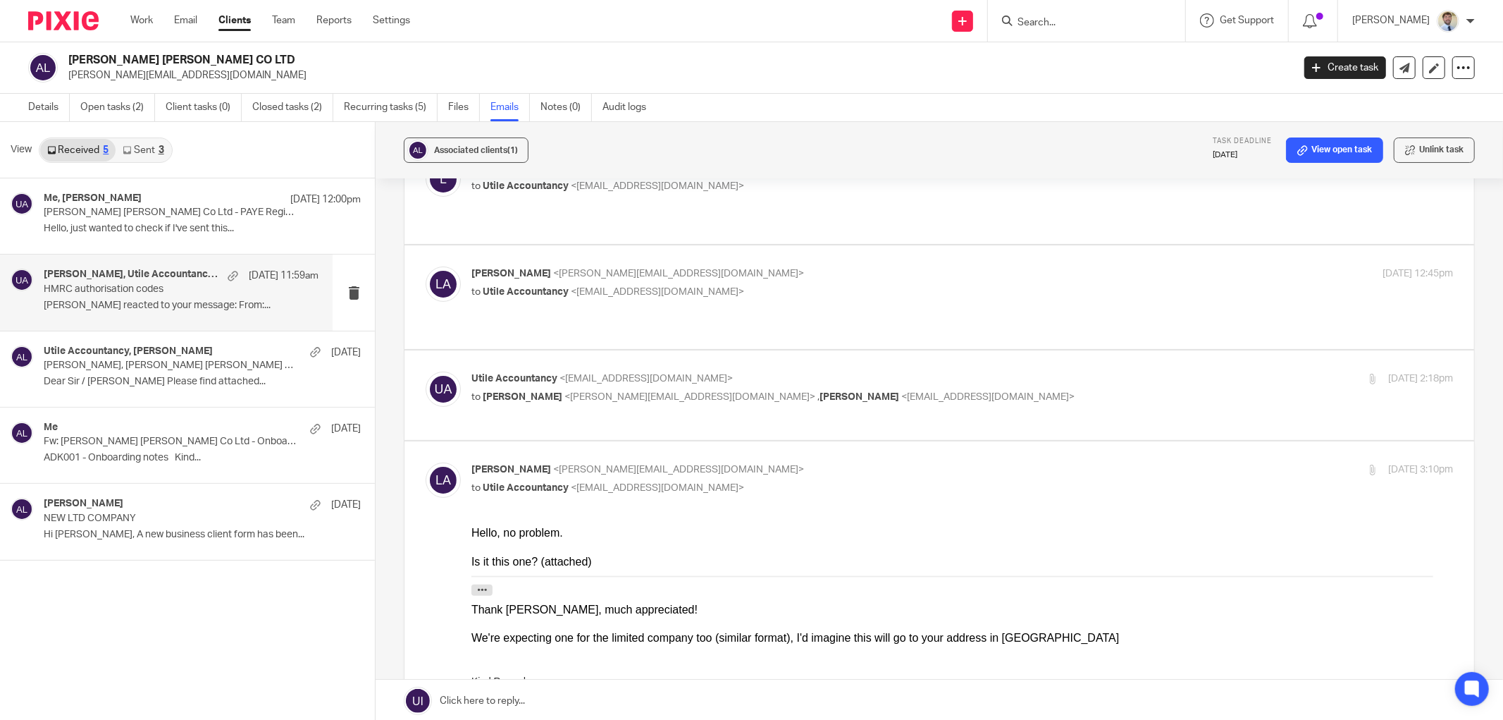
scroll to position [78, 0]
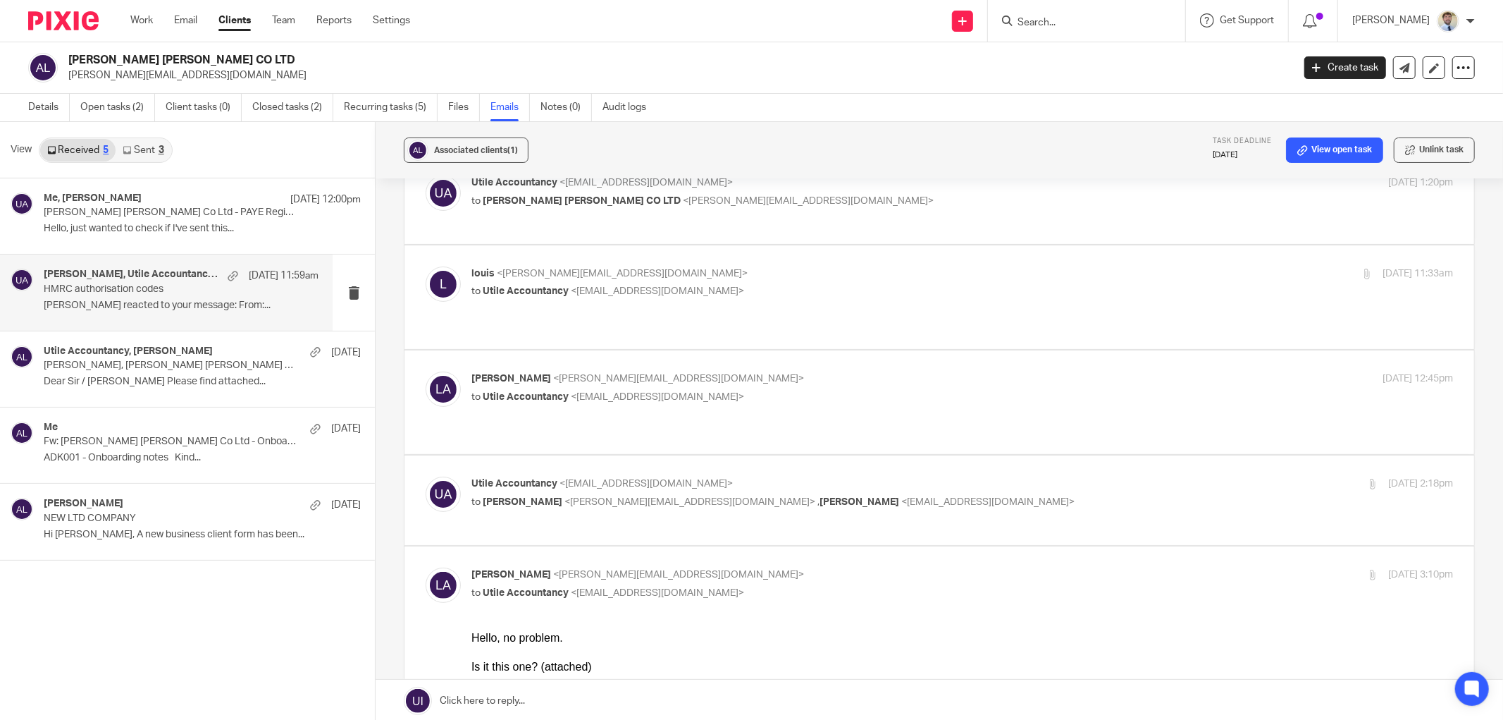
click at [898, 495] on p "to Louis Adkins <louis@leadgenfs.co.uk> , Ellie Dowen <ellie@utileaccountancy.c…" at bounding box center [799, 502] width 655 height 15
checkbox input "true"
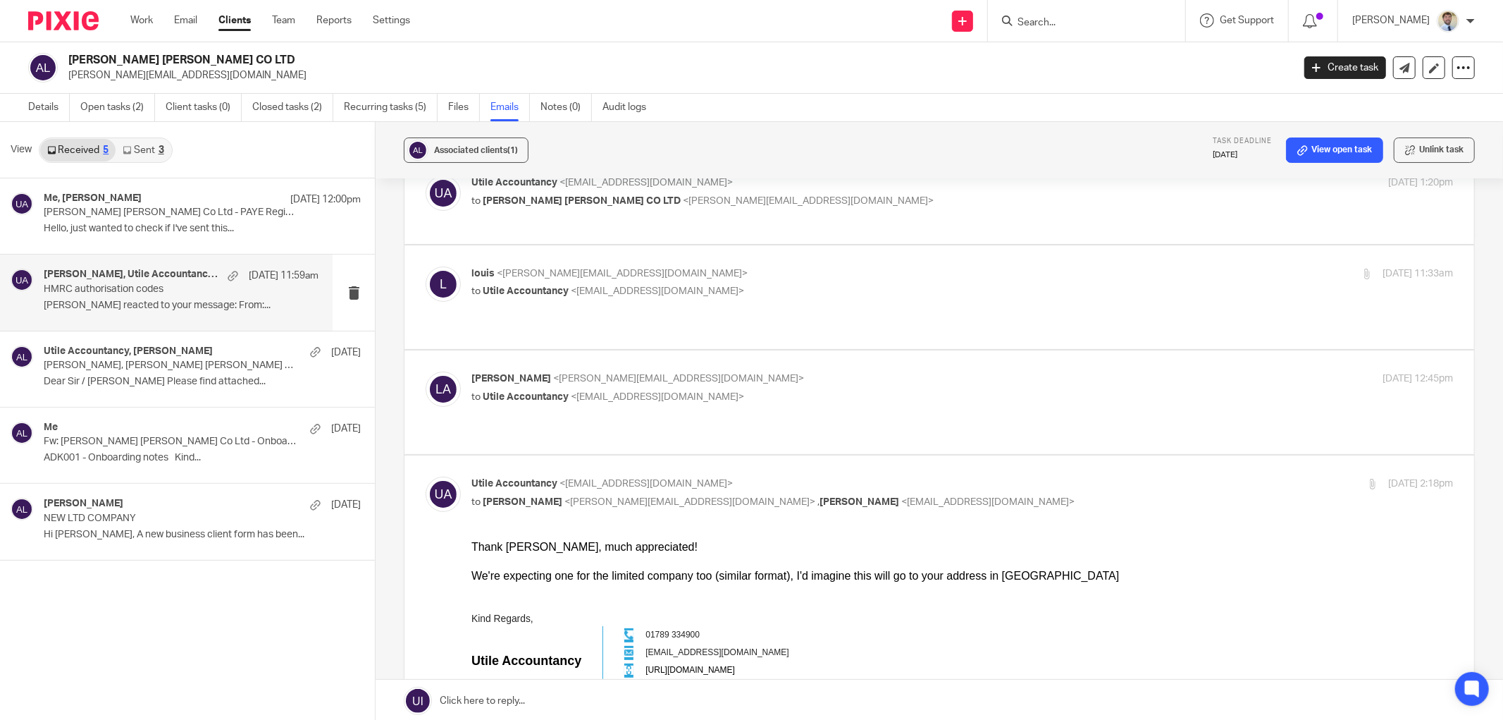
scroll to position [0, 0]
click at [858, 390] on p "to Utile Accountancy <info@utileaccountancy.co.uk>" at bounding box center [799, 397] width 655 height 15
checkbox input "true"
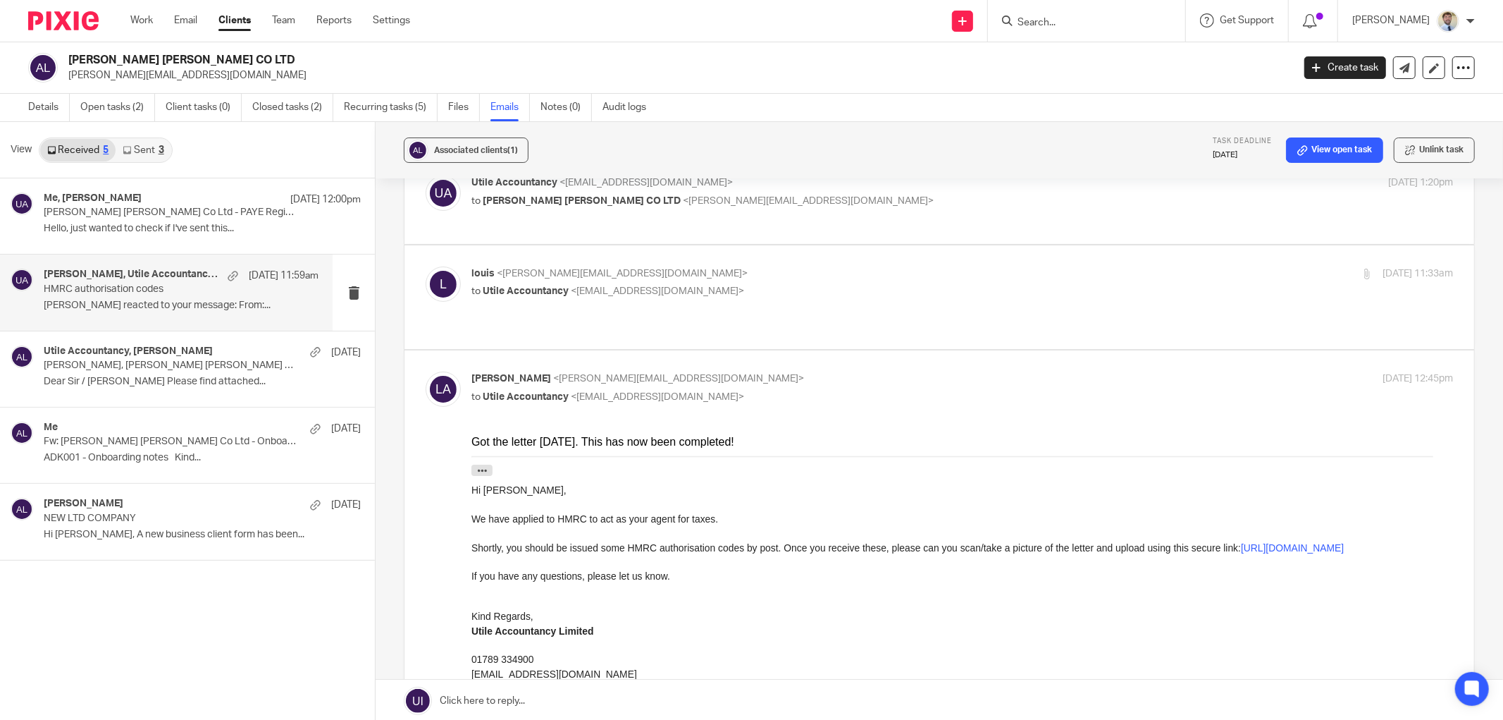
click at [846, 299] on p "to Utile Accountancy <info@utileaccountancy.co.uk>" at bounding box center [799, 291] width 655 height 15
checkbox input "true"
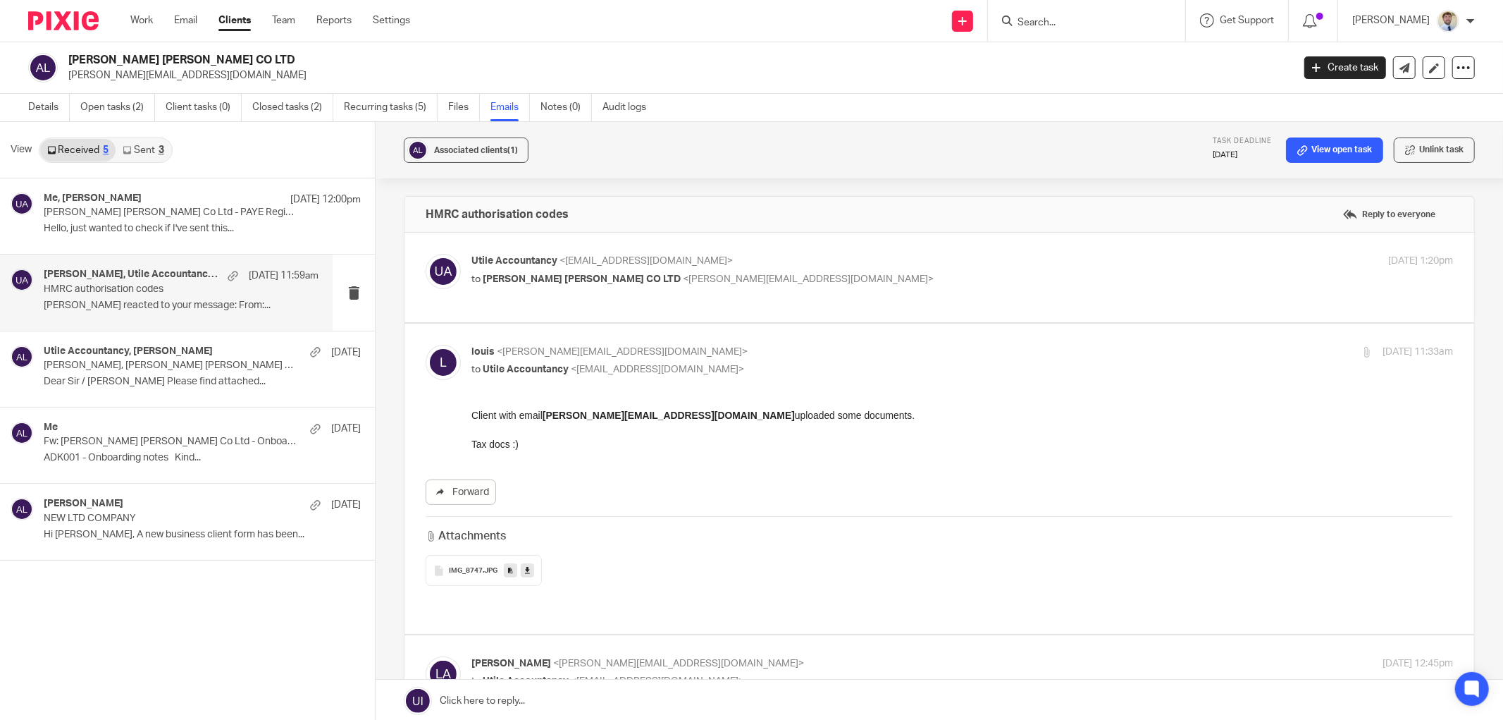
click at [846, 301] on div "Utile Accountancy <info@utileaccountancy.co.uk> to ADKINS SNEDDON CO LTD <louis…" at bounding box center [940, 277] width 1028 height 47
click at [868, 273] on p "to ADKINS SNEDDON CO LTD <louis@leadgenfs.co.uk>" at bounding box center [799, 279] width 655 height 15
checkbox input "true"
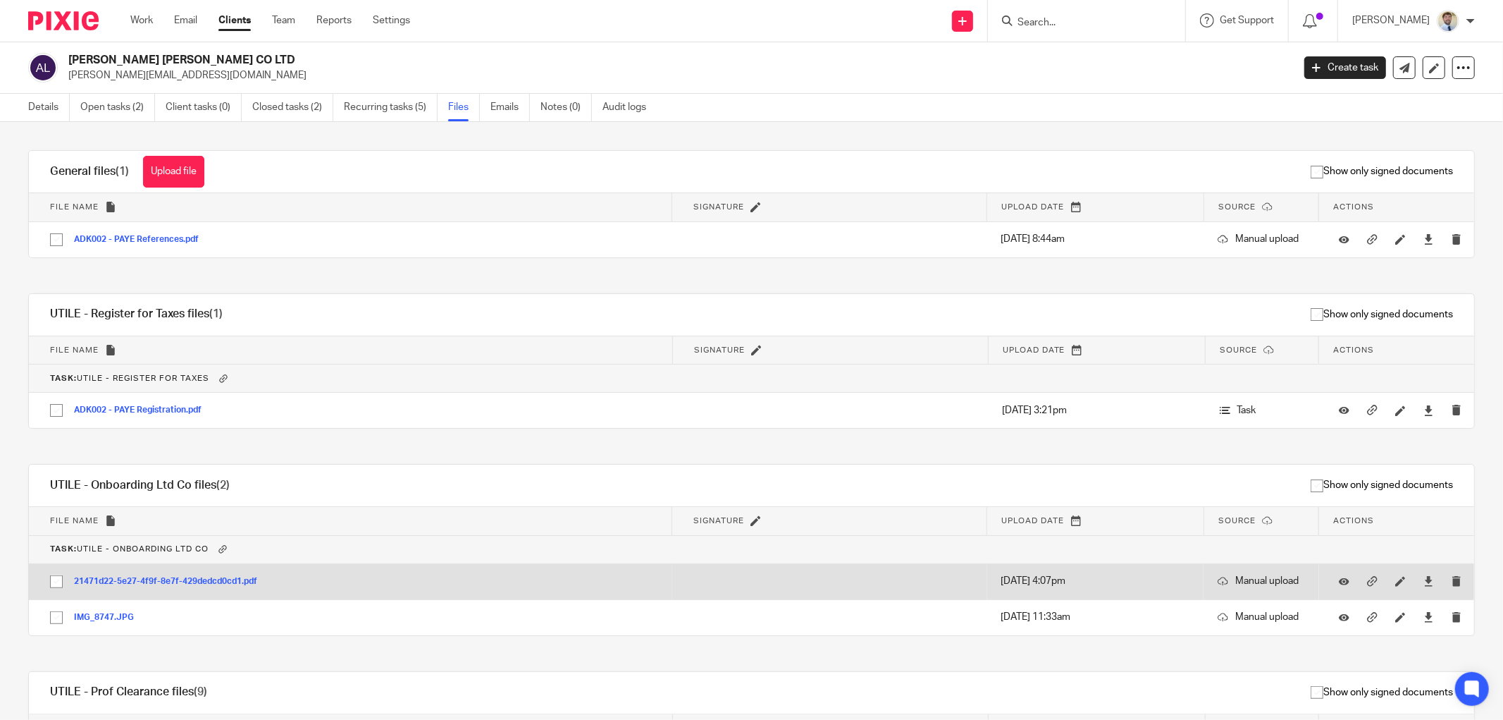
click at [138, 579] on button "21471d22-5e27-4f9f-8e7f-429dedcd0cd1.pdf" at bounding box center [171, 582] width 194 height 10
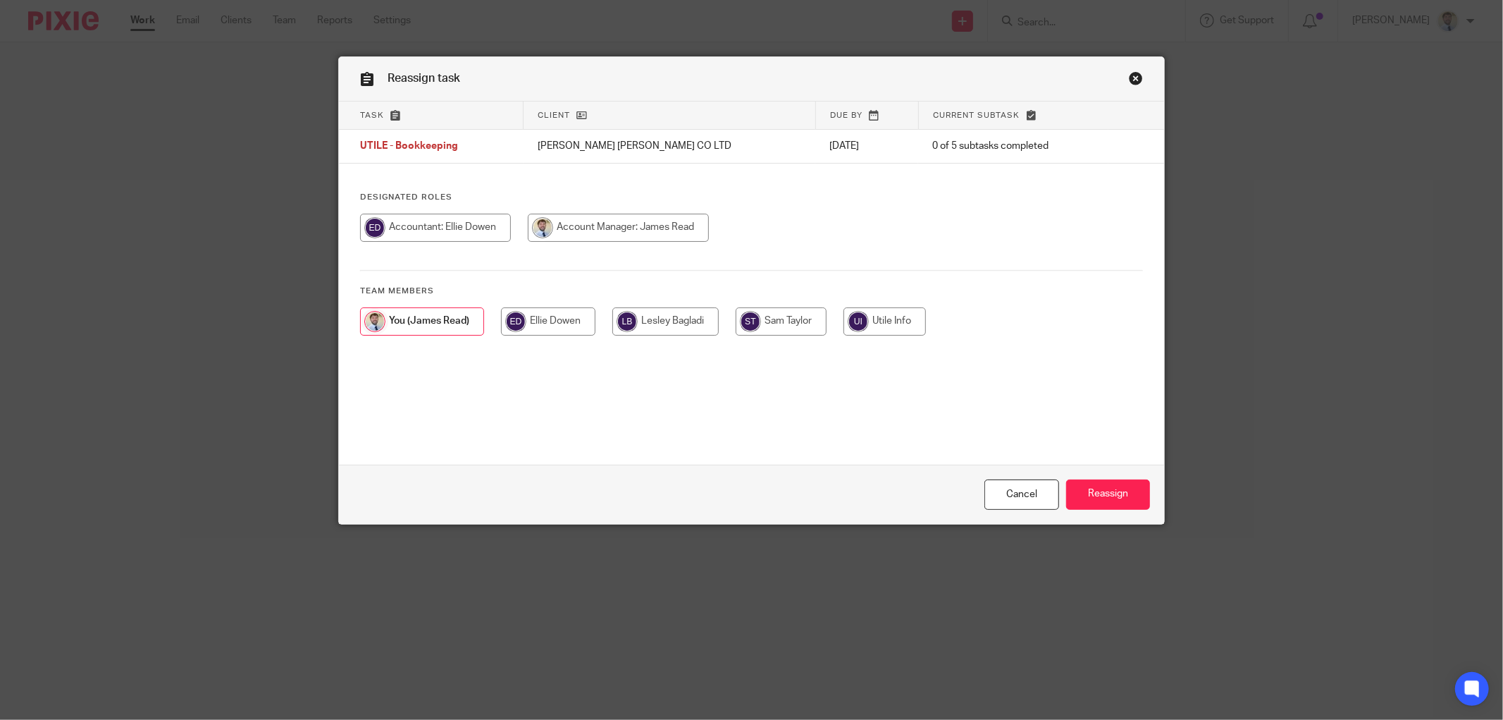
click at [426, 234] on input "radio" at bounding box center [435, 228] width 151 height 28
radio input "true"
click at [1098, 500] on input "Reassign" at bounding box center [1108, 494] width 84 height 30
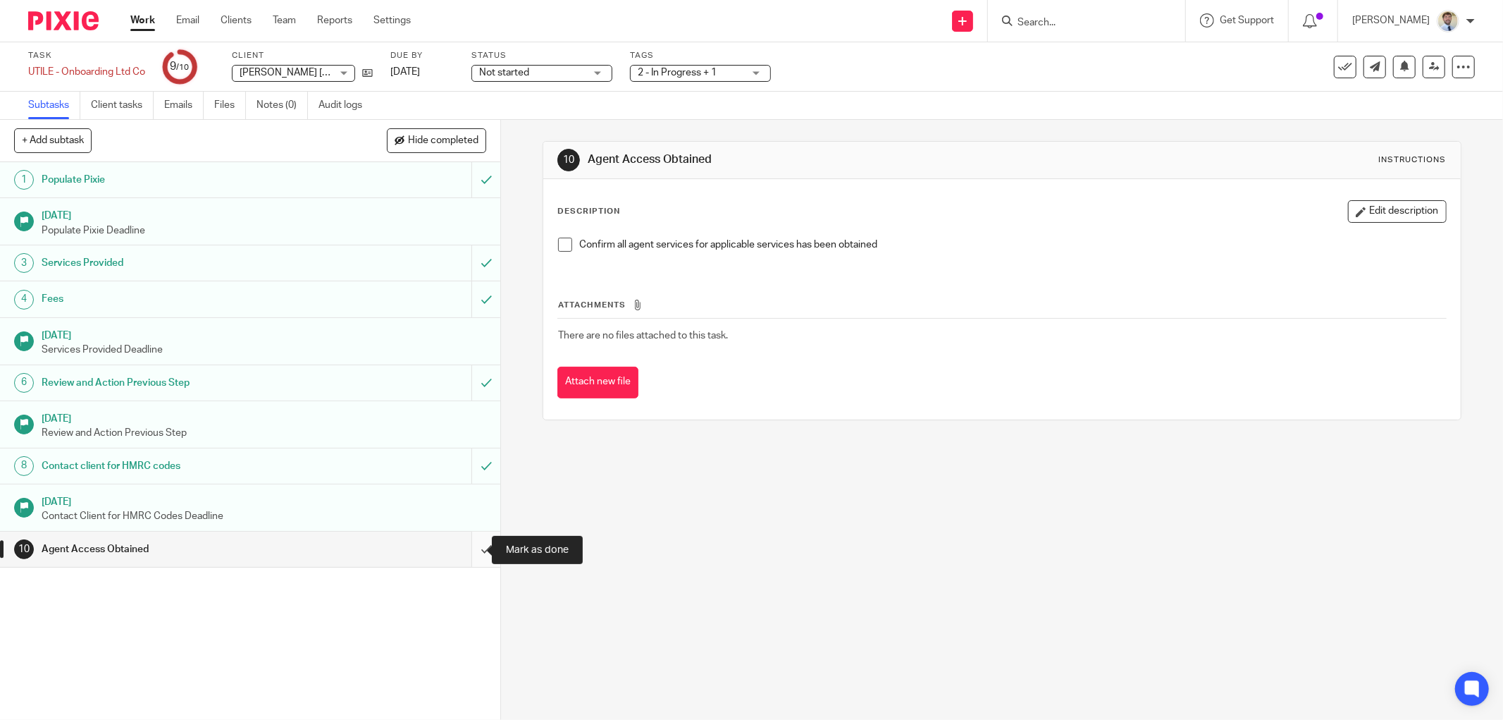
click at [472, 548] on input "submit" at bounding box center [250, 548] width 500 height 35
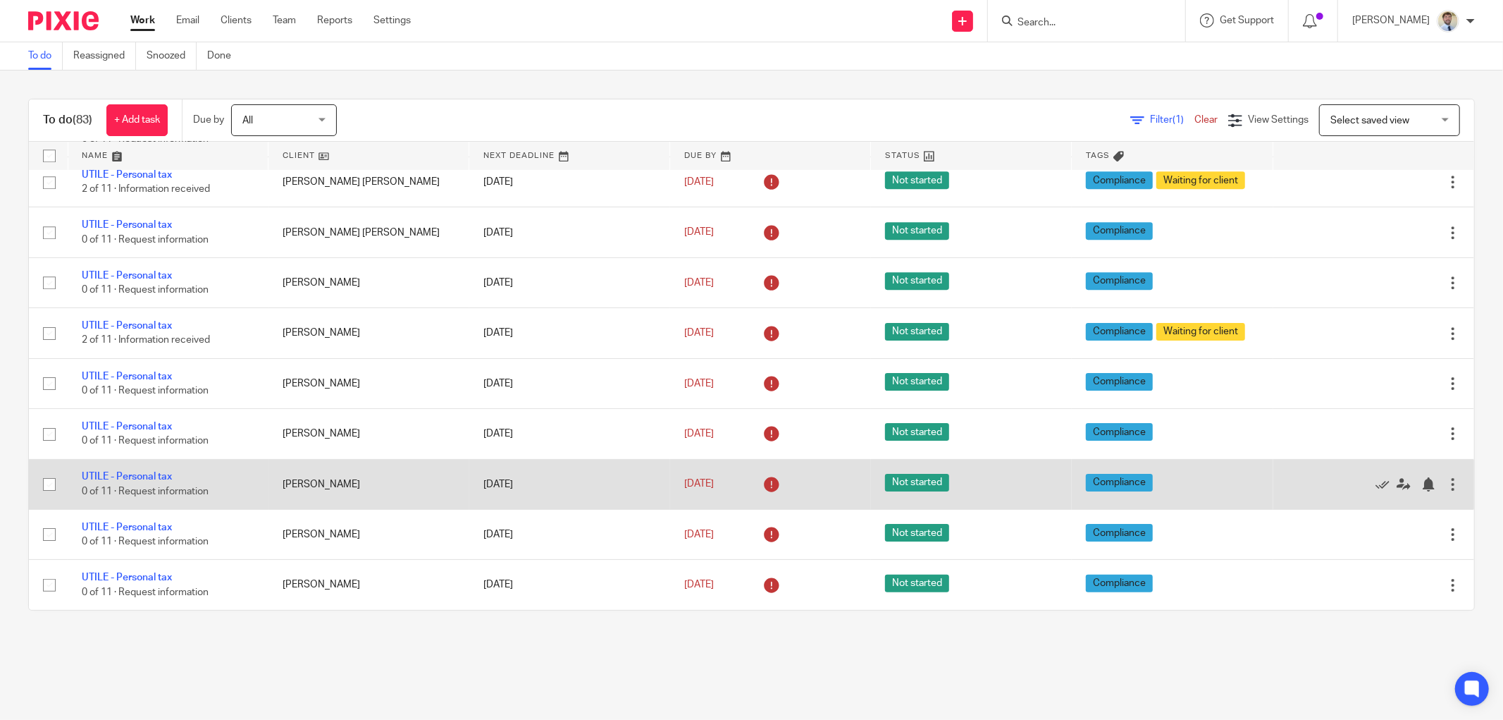
scroll to position [3816, 0]
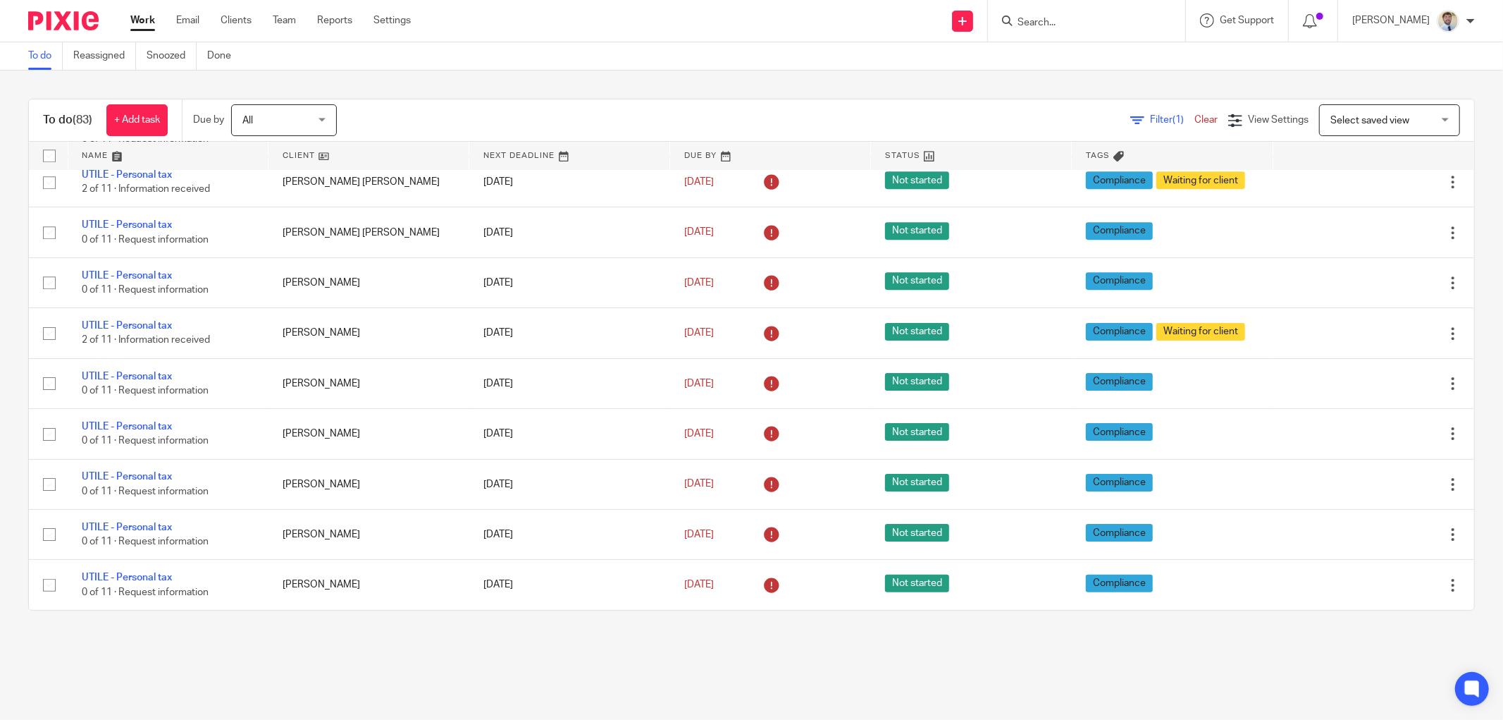
click at [314, 653] on main "To do Reassigned Snoozed Done To do (83) + Add task Due by All All Today Tomorr…" at bounding box center [751, 360] width 1503 height 720
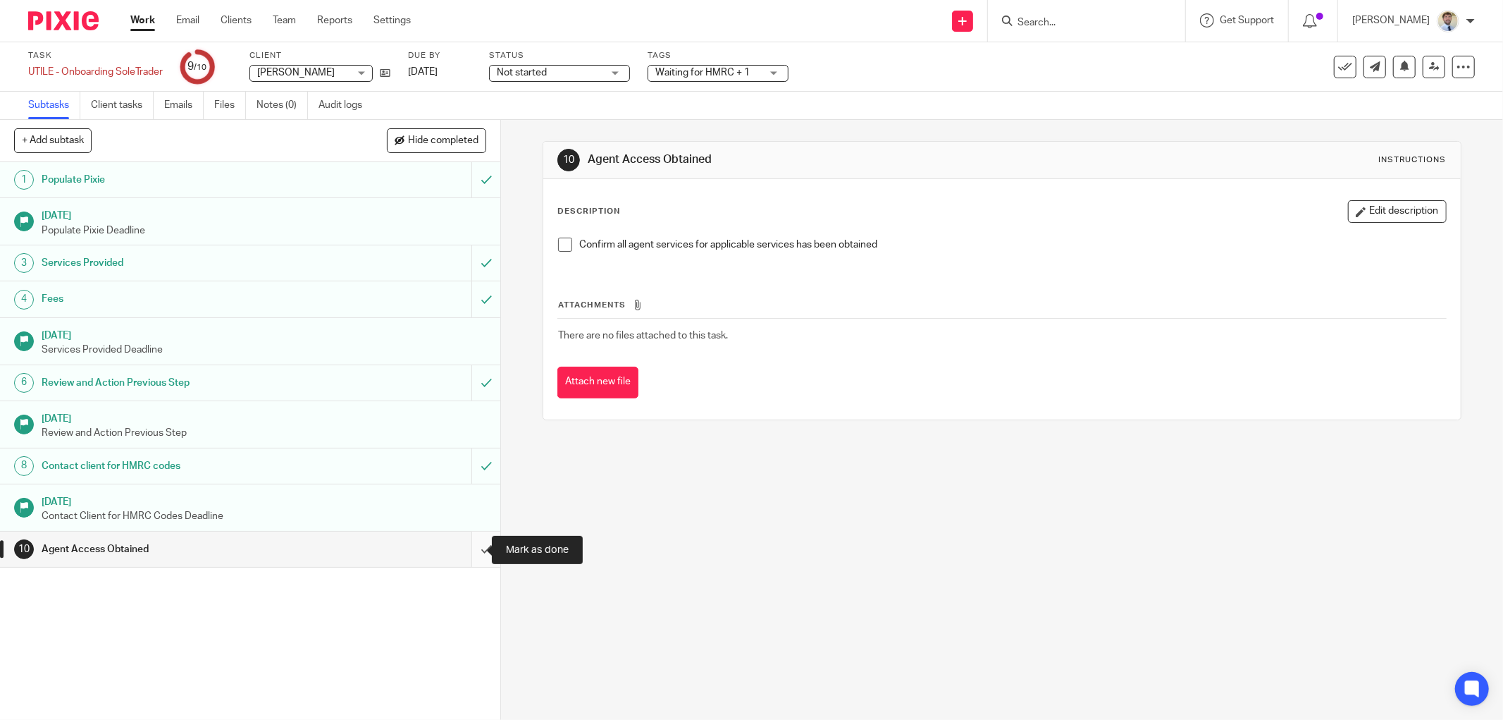
click at [476, 546] on input "submit" at bounding box center [250, 548] width 500 height 35
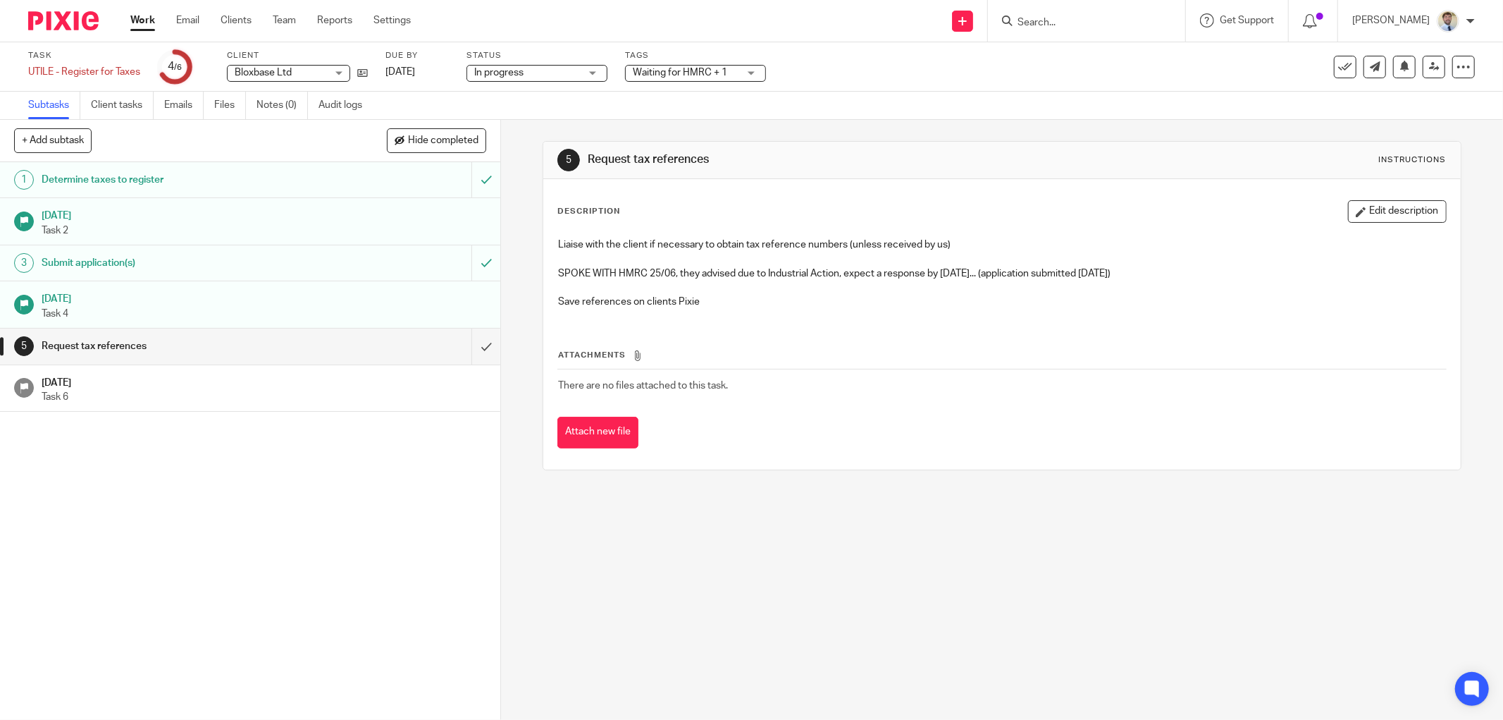
click at [1084, 23] on input "Search" at bounding box center [1079, 23] width 127 height 13
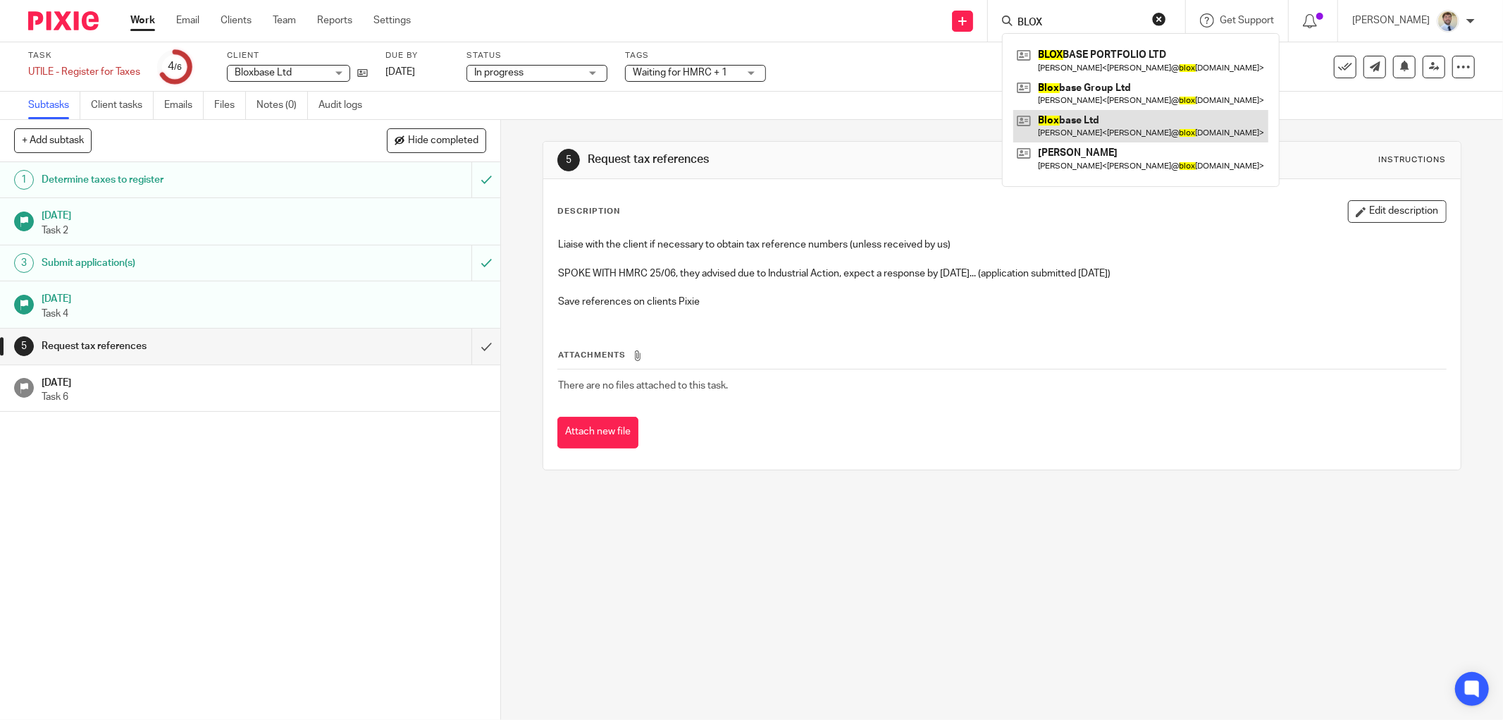
type input "BLOX"
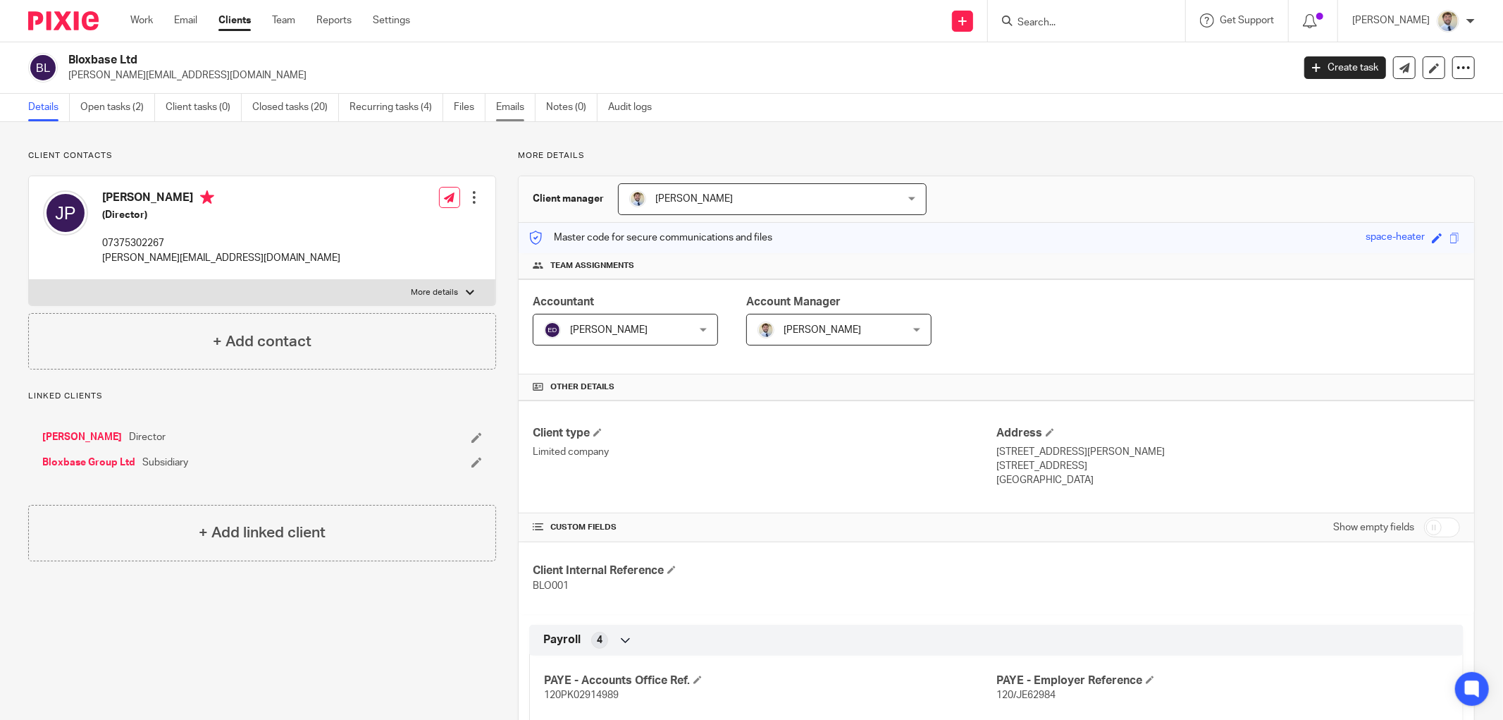
click at [534, 106] on link "Emails" at bounding box center [515, 107] width 39 height 27
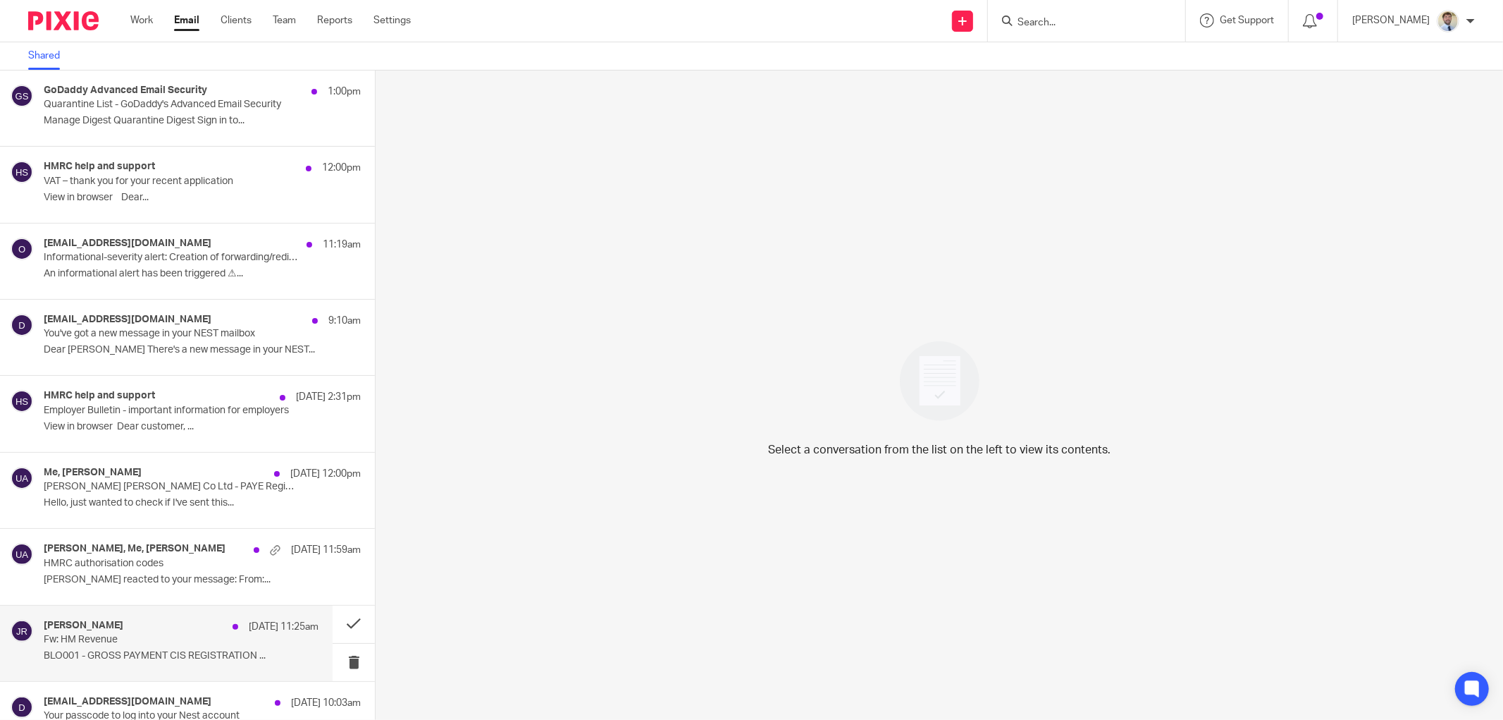
click at [151, 645] on p "Fw: HM Revenue" at bounding box center [154, 640] width 220 height 12
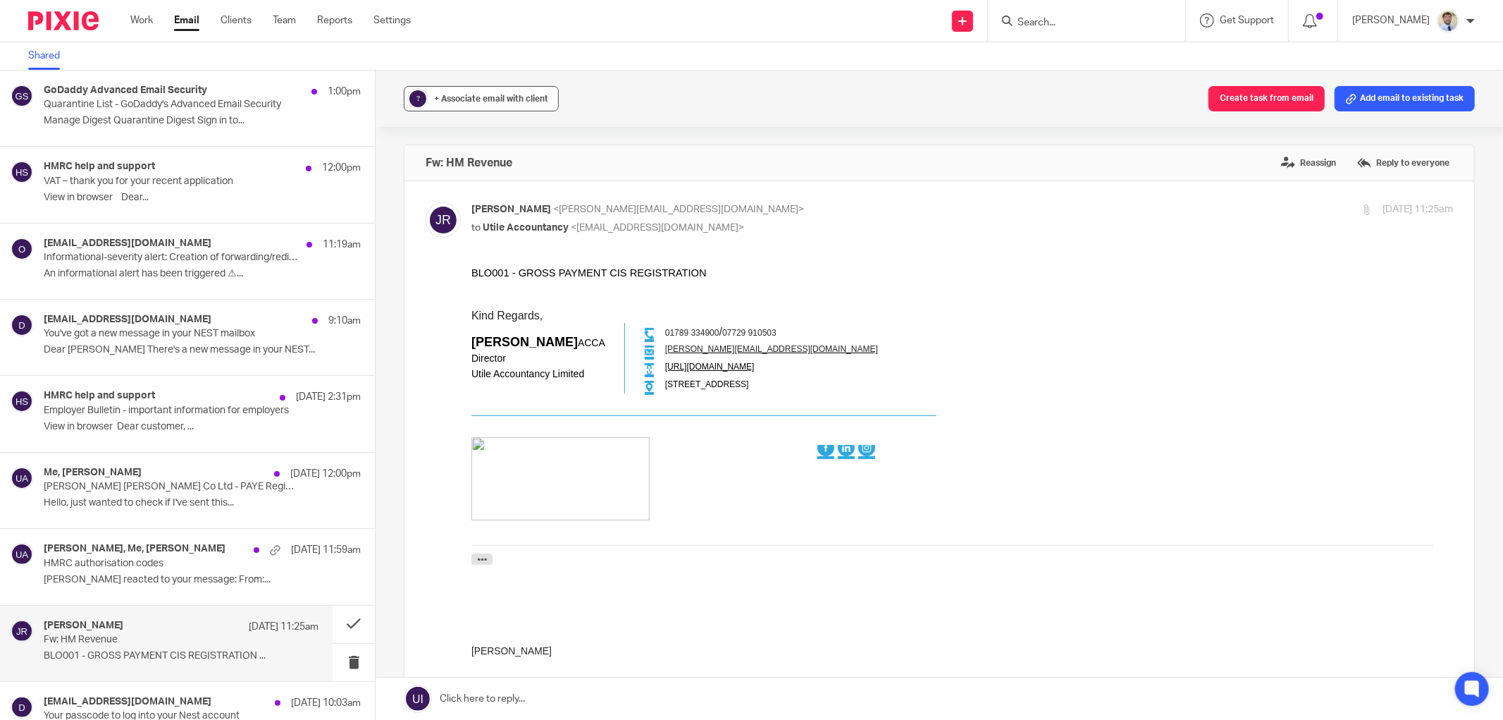
click at [502, 94] on span "+ Associate email with client" at bounding box center [491, 98] width 114 height 8
click at [477, 184] on input "text" at bounding box center [568, 181] width 298 height 14
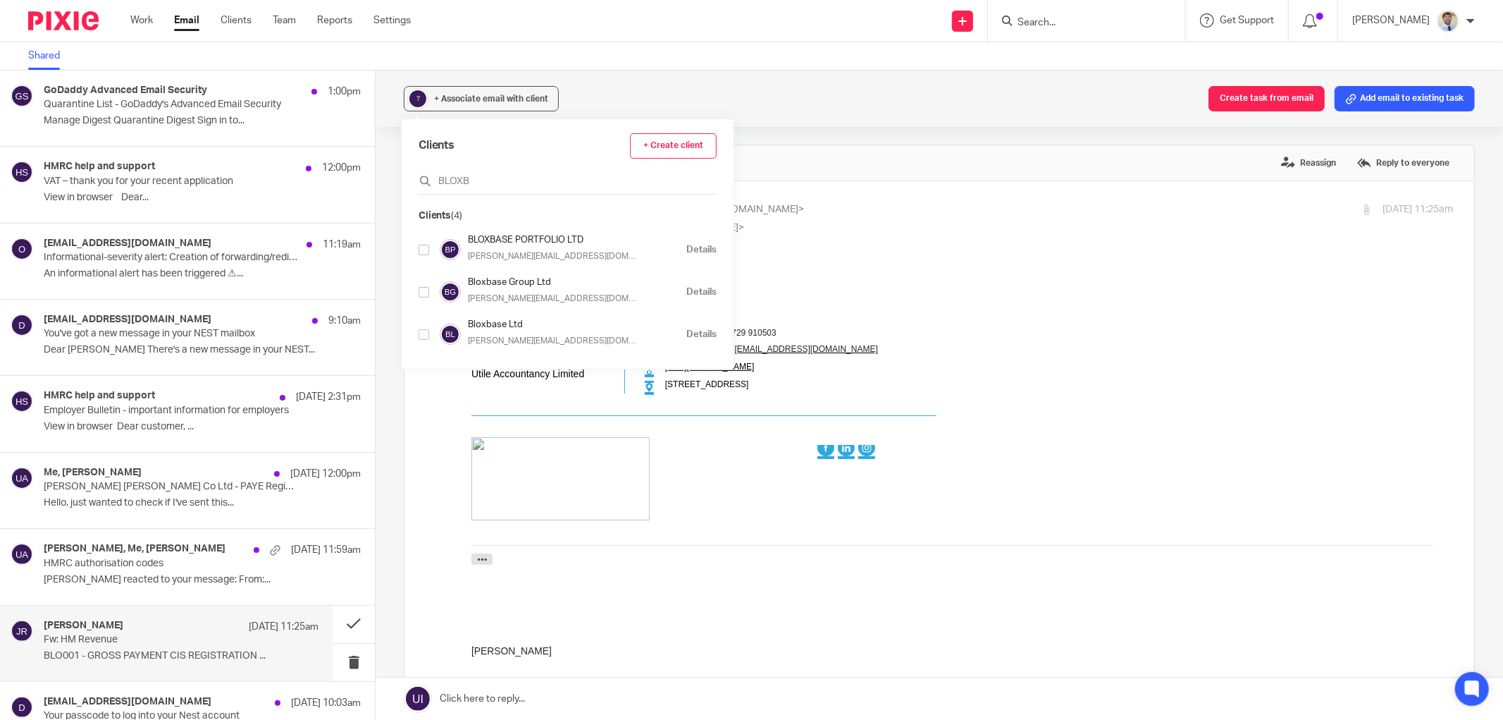
type input "BLOXB"
click at [417, 334] on div "Clients + Create client BLOXB Clients (4) BLOXBASE PORTFOLIO LTD jon@bloxbase.c…" at bounding box center [568, 243] width 332 height 249
click at [424, 339] on input "checkbox" at bounding box center [424, 334] width 11 height 11
checkbox input "true"
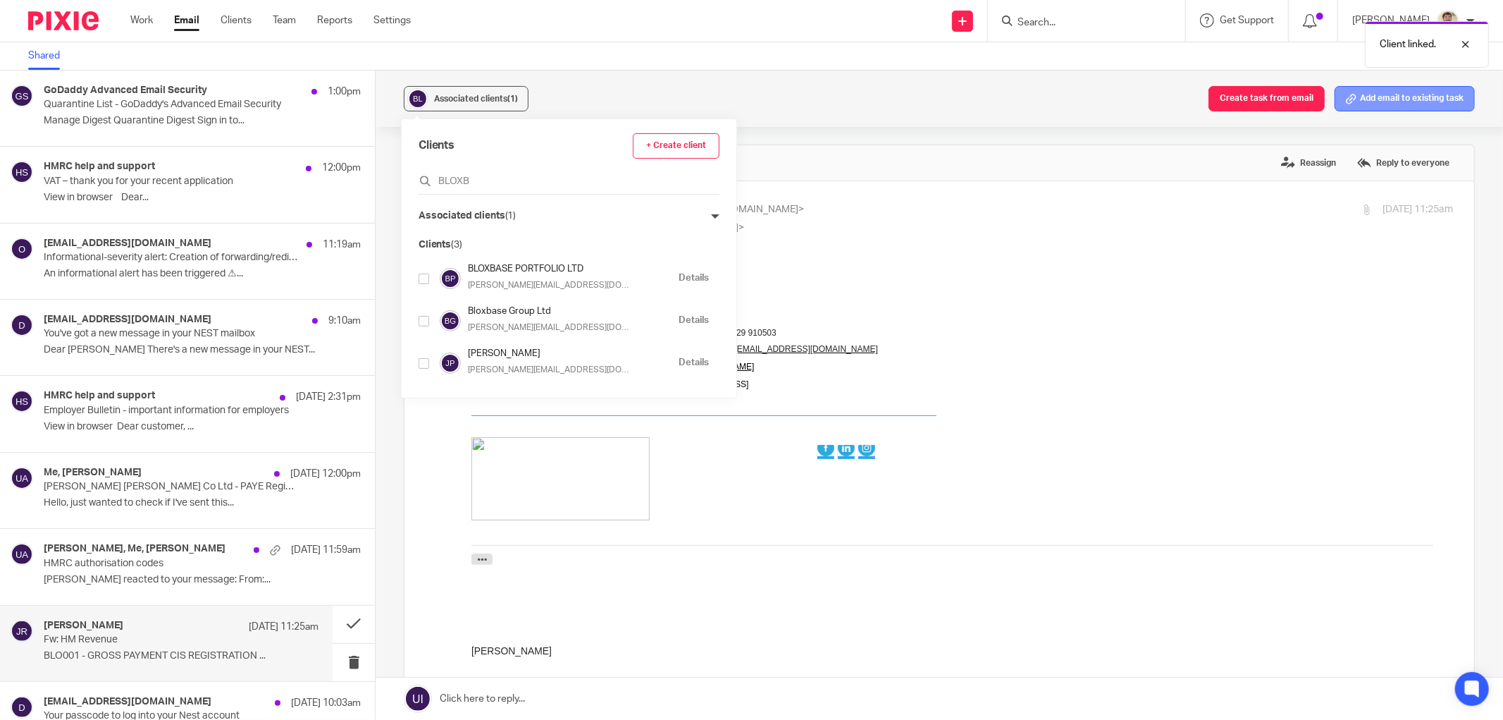
click at [1406, 94] on button "Add email to existing task" at bounding box center [1405, 98] width 140 height 25
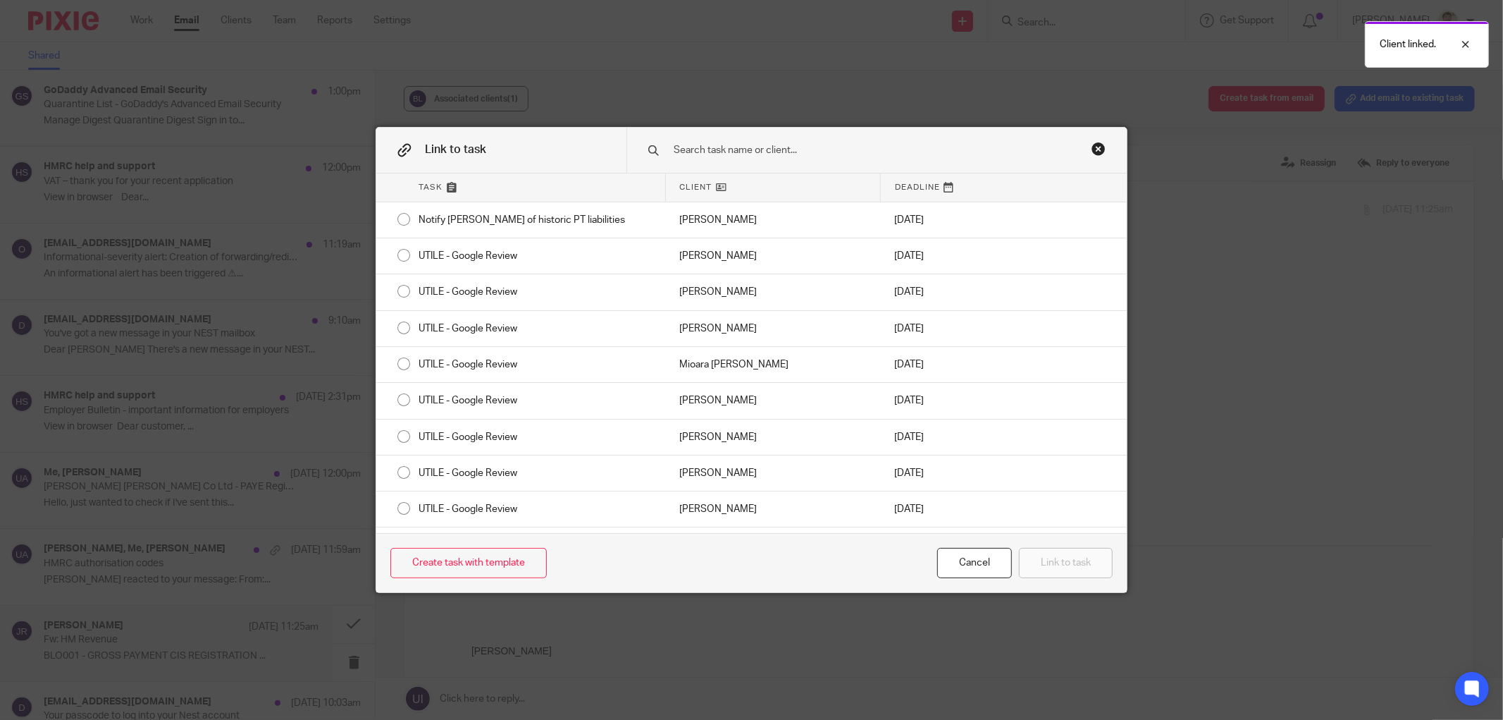
click at [777, 147] on input "text" at bounding box center [862, 150] width 381 height 16
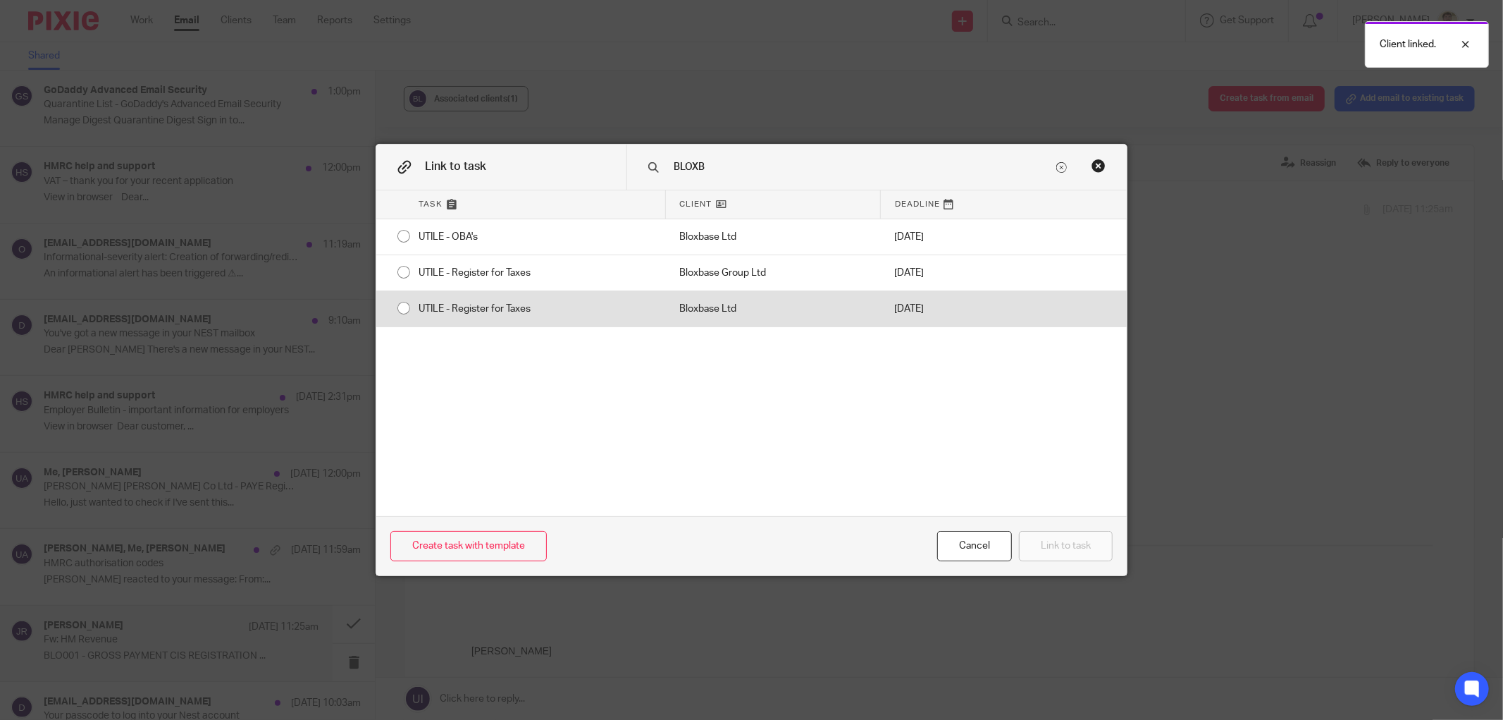
type input "BLOXB"
click at [395, 315] on input "radio" at bounding box center [403, 308] width 27 height 27
radio input "false"
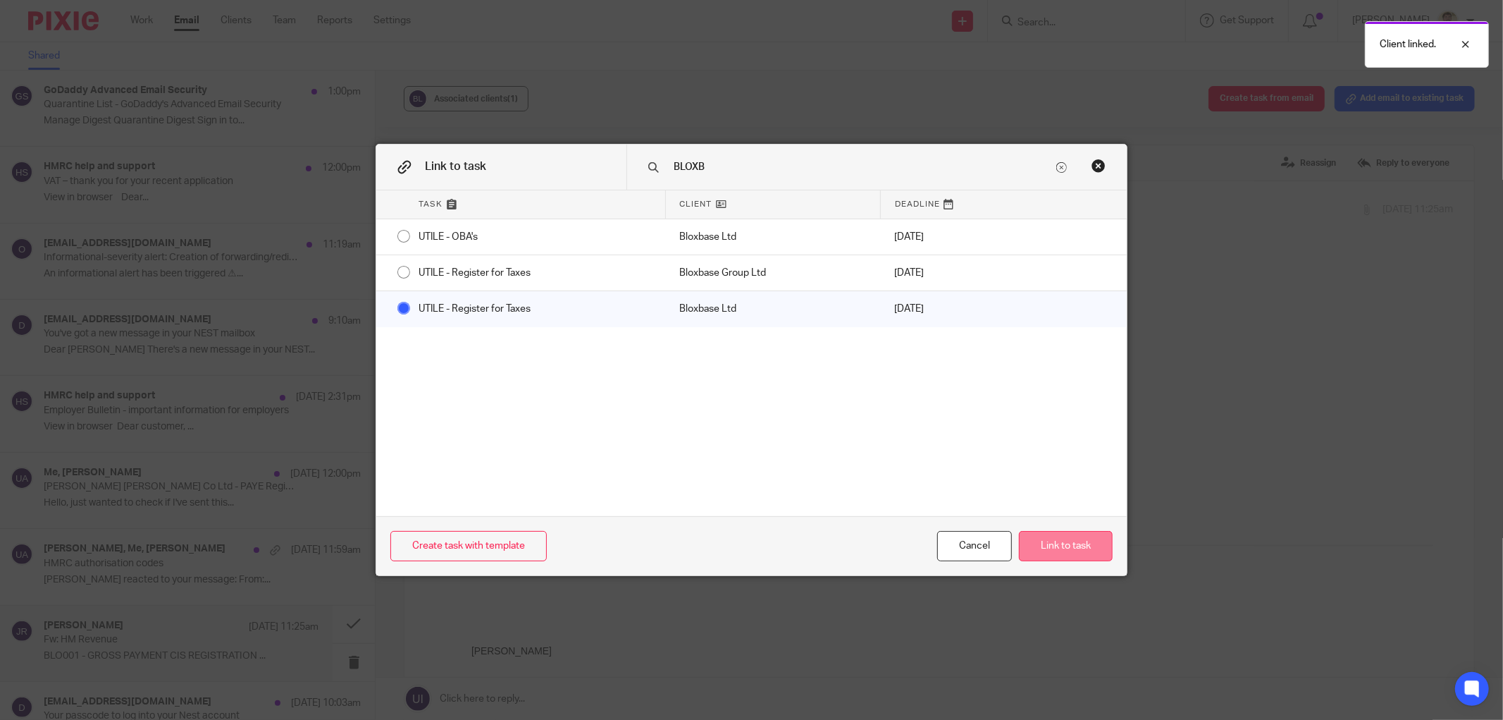
click at [1051, 545] on button "Link to task" at bounding box center [1066, 546] width 94 height 30
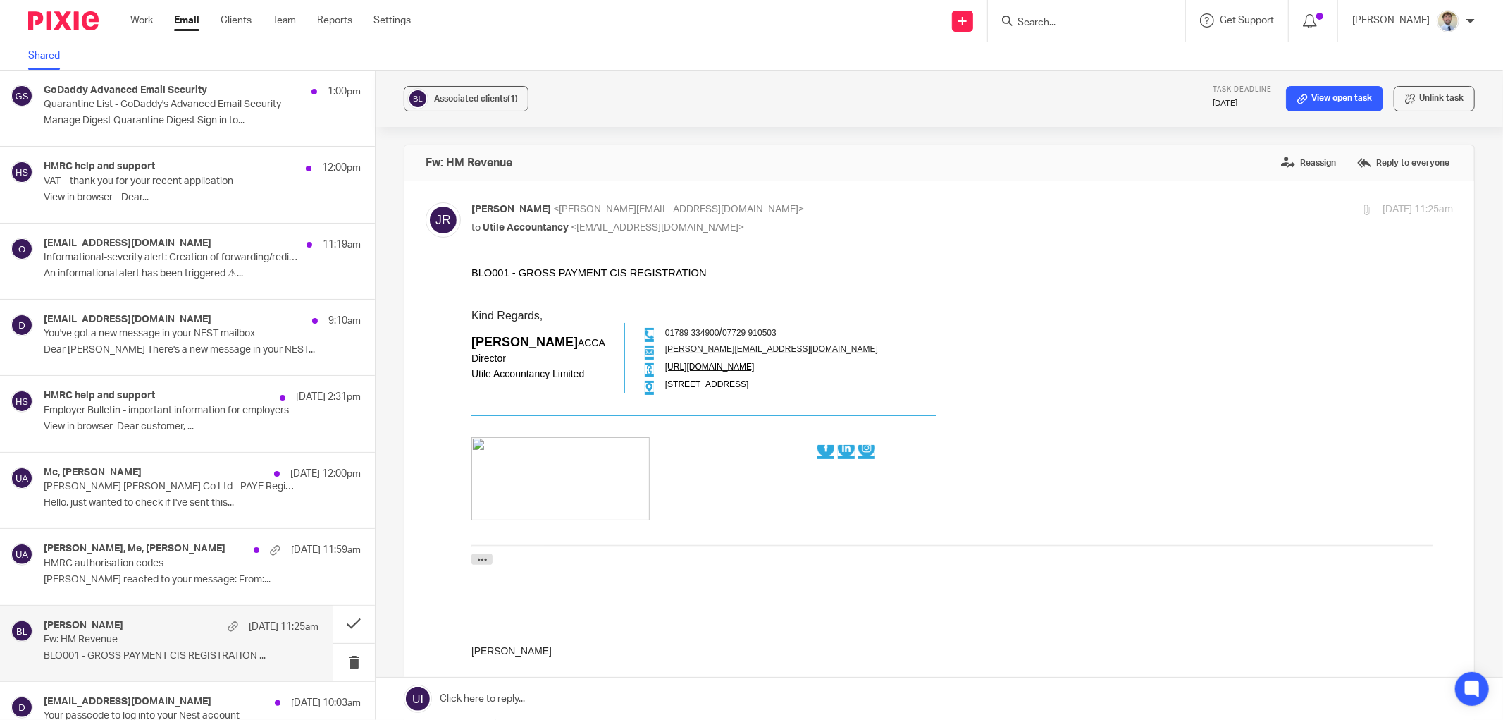
click at [837, 183] on label at bounding box center [940, 517] width 1070 height 673
click at [426, 202] on input "checkbox" at bounding box center [425, 202] width 1 height 1
checkbox input "false"
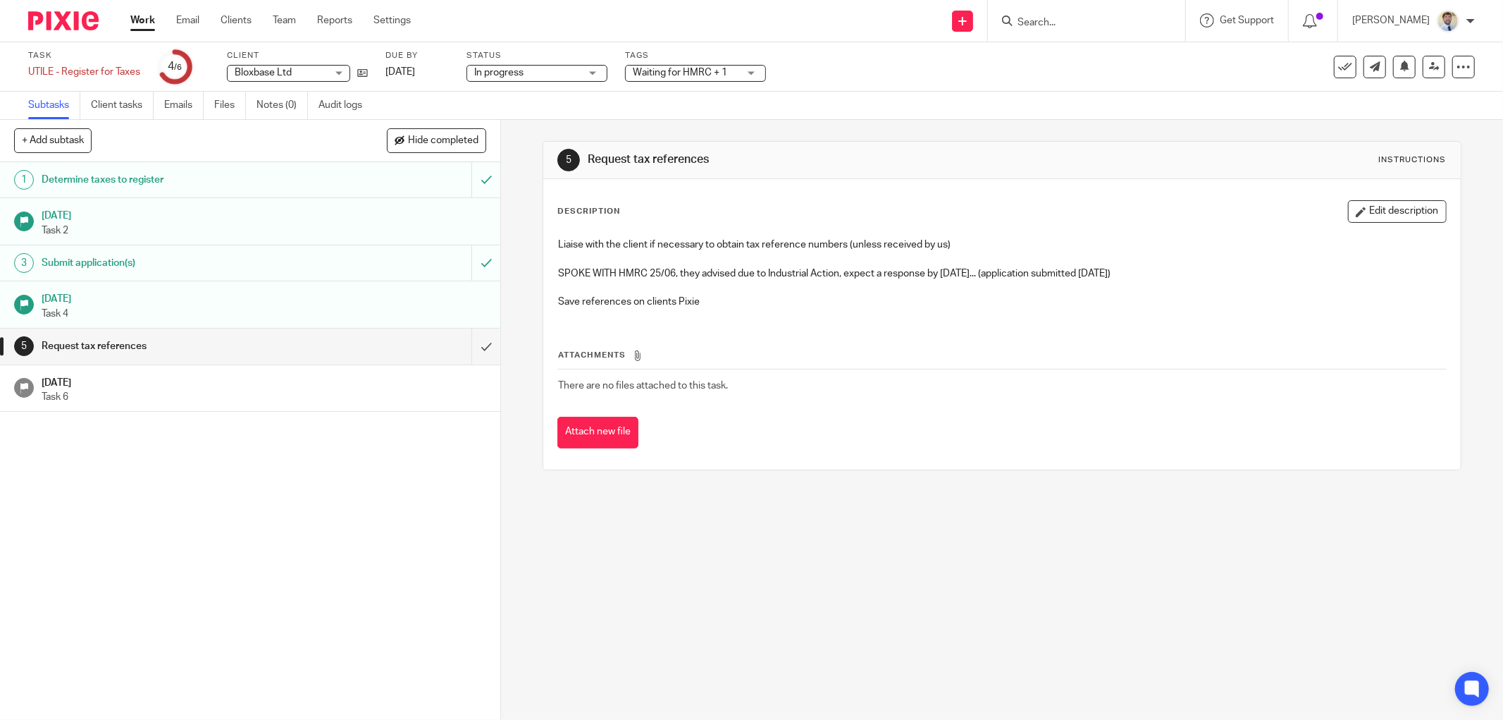
click at [221, 101] on link "Files" at bounding box center [230, 105] width 32 height 27
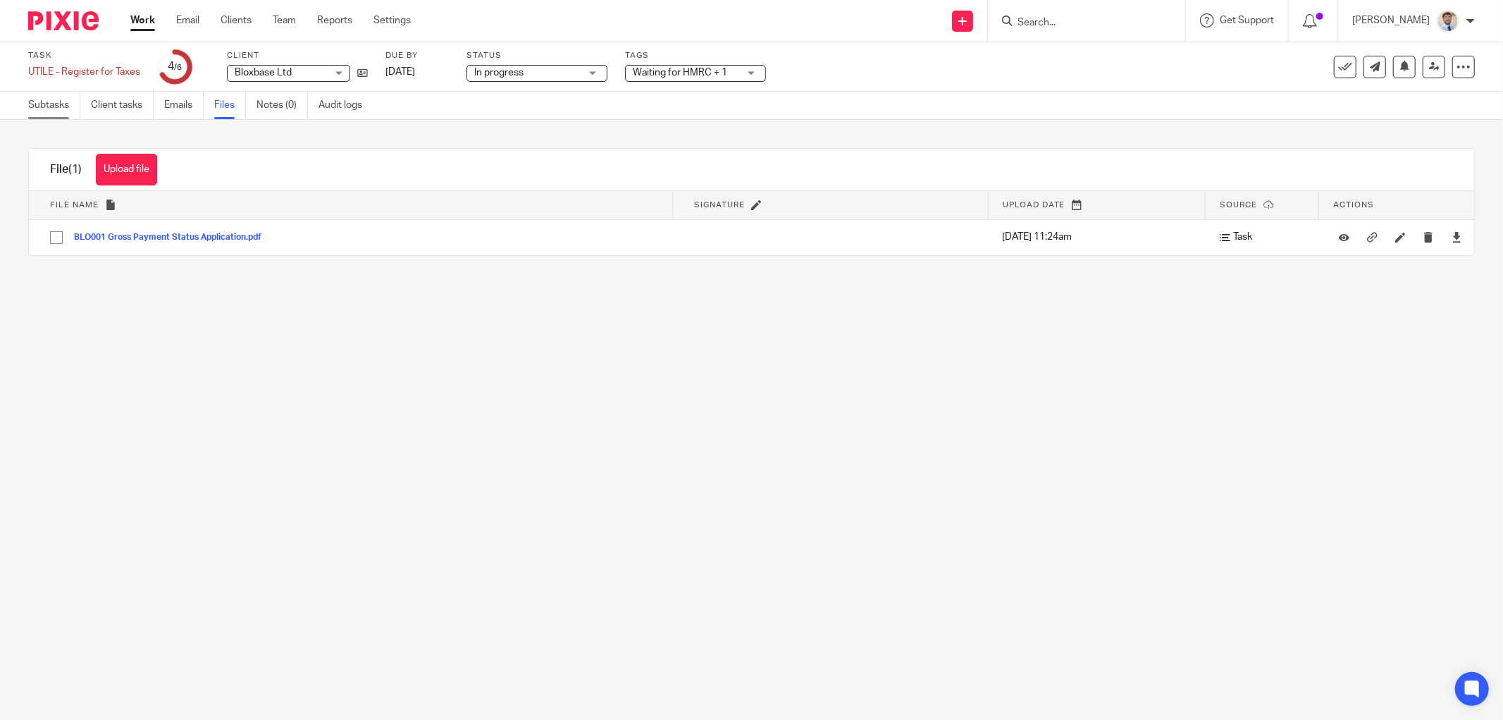
click at [30, 103] on link "Subtasks" at bounding box center [54, 105] width 52 height 27
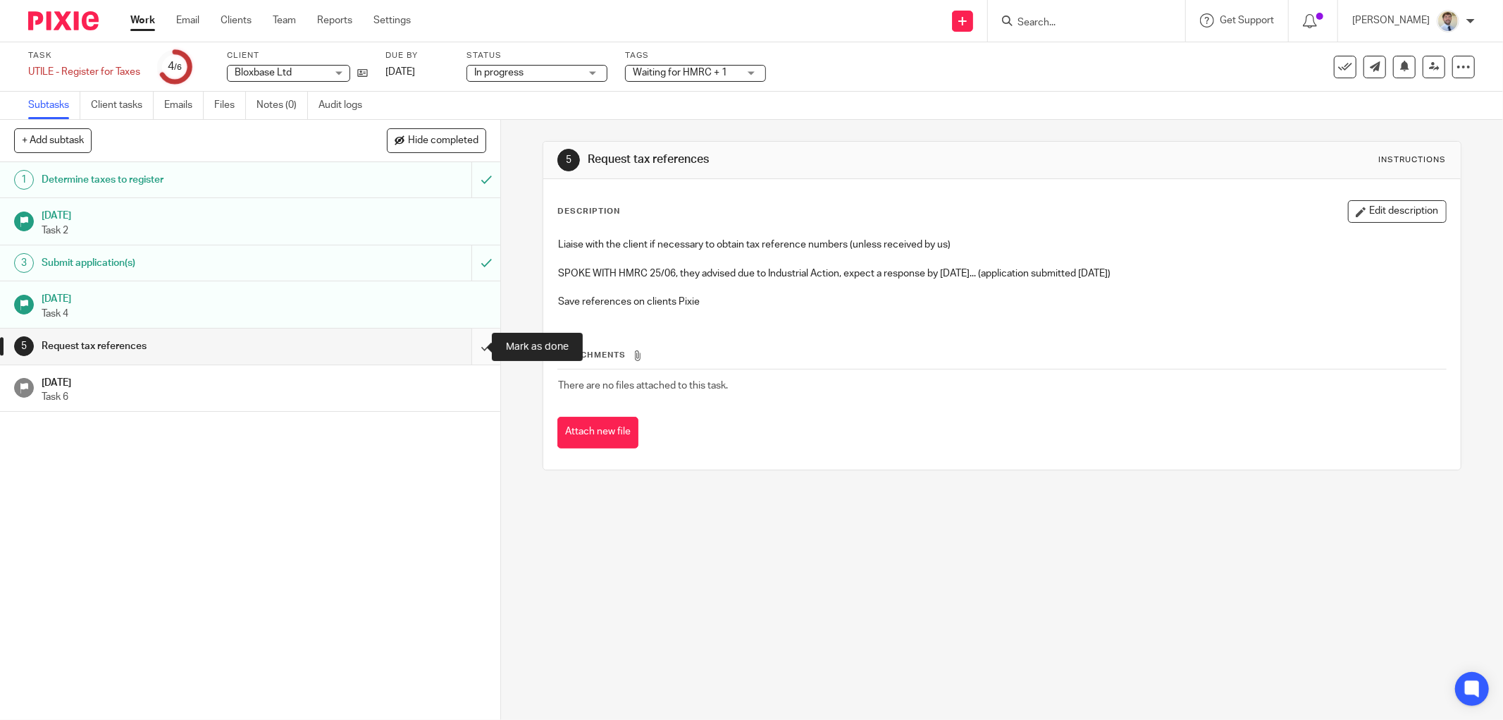
click at [475, 344] on input "submit" at bounding box center [250, 345] width 500 height 35
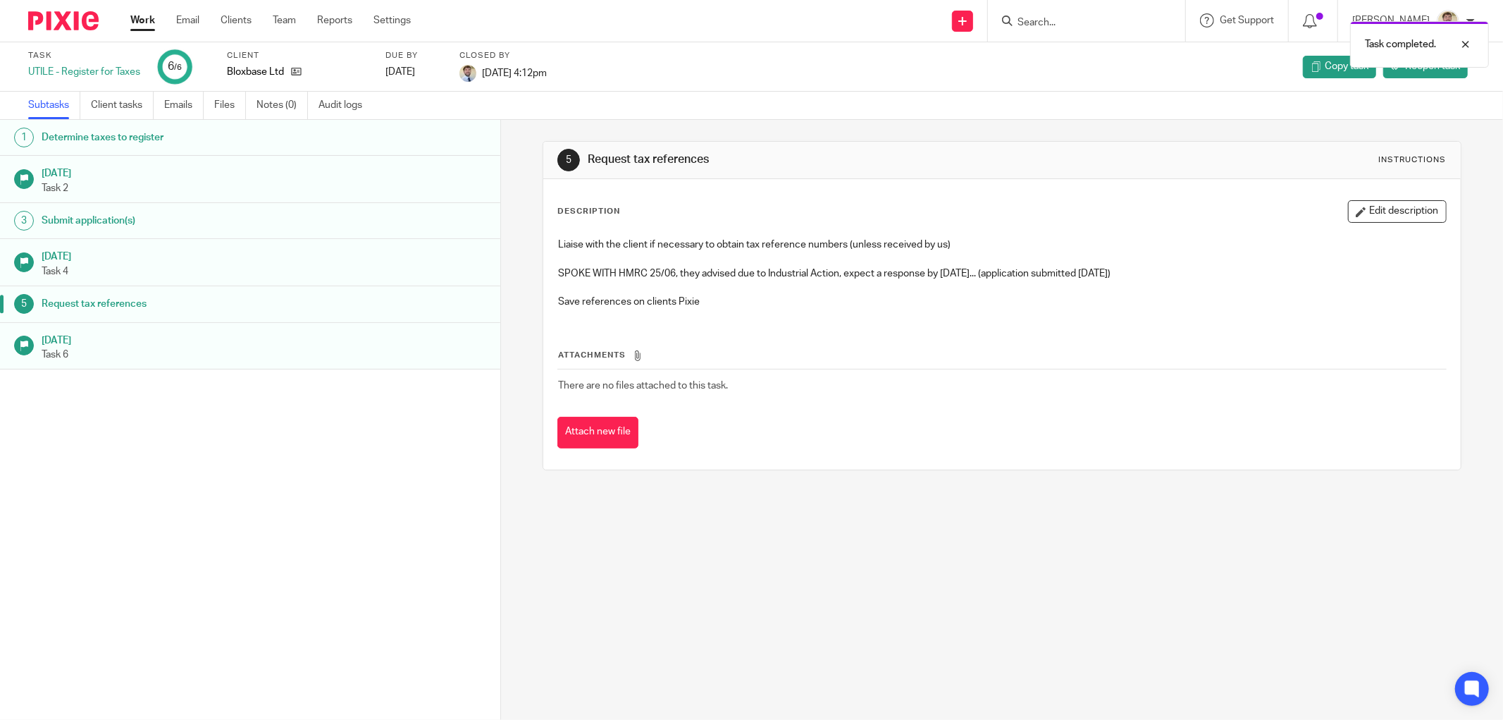
click at [335, 78] on div "Bloxbase Ltd" at bounding box center [297, 72] width 141 height 14
